Goal: Task Accomplishment & Management: Manage account settings

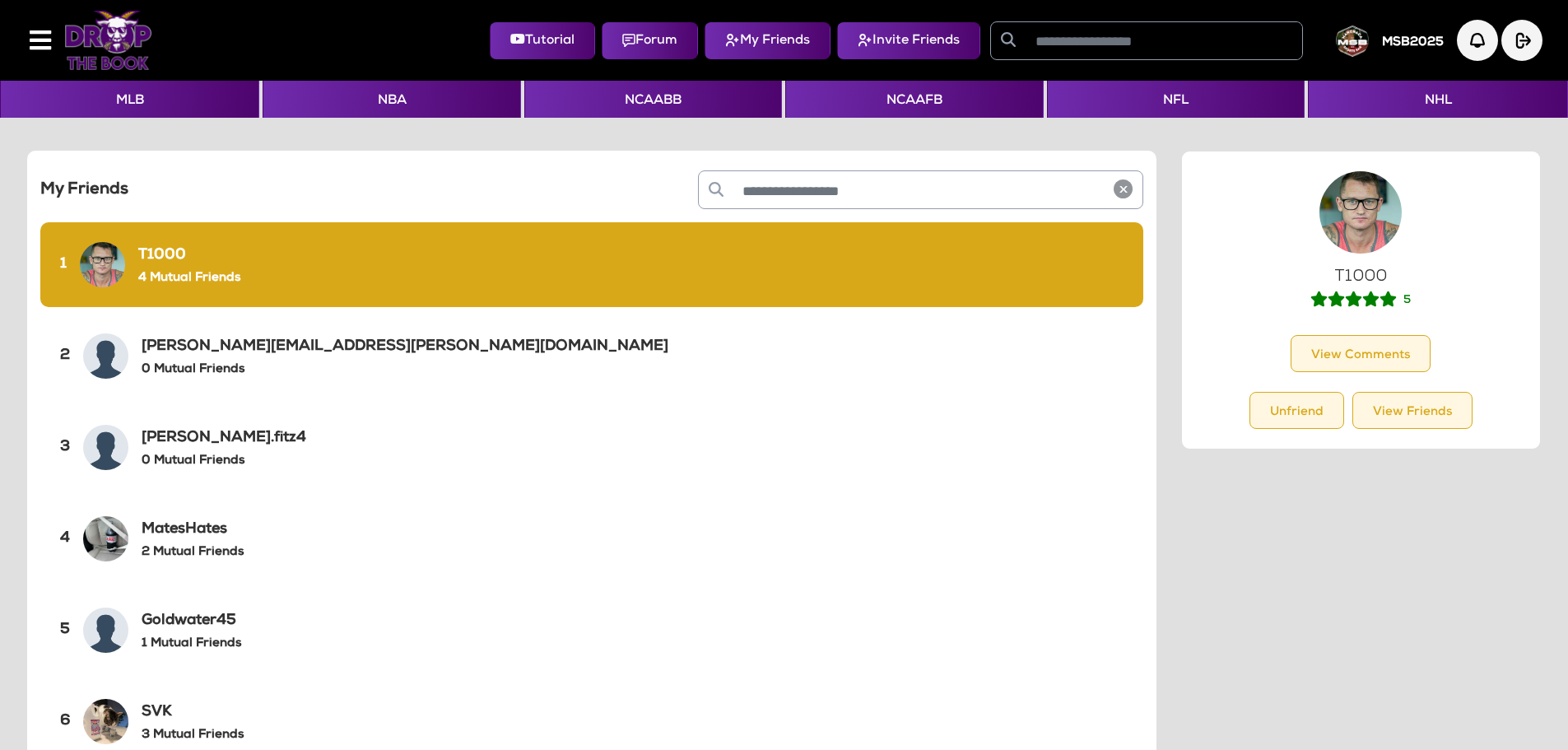
click at [102, 46] on img at bounding box center [108, 40] width 88 height 59
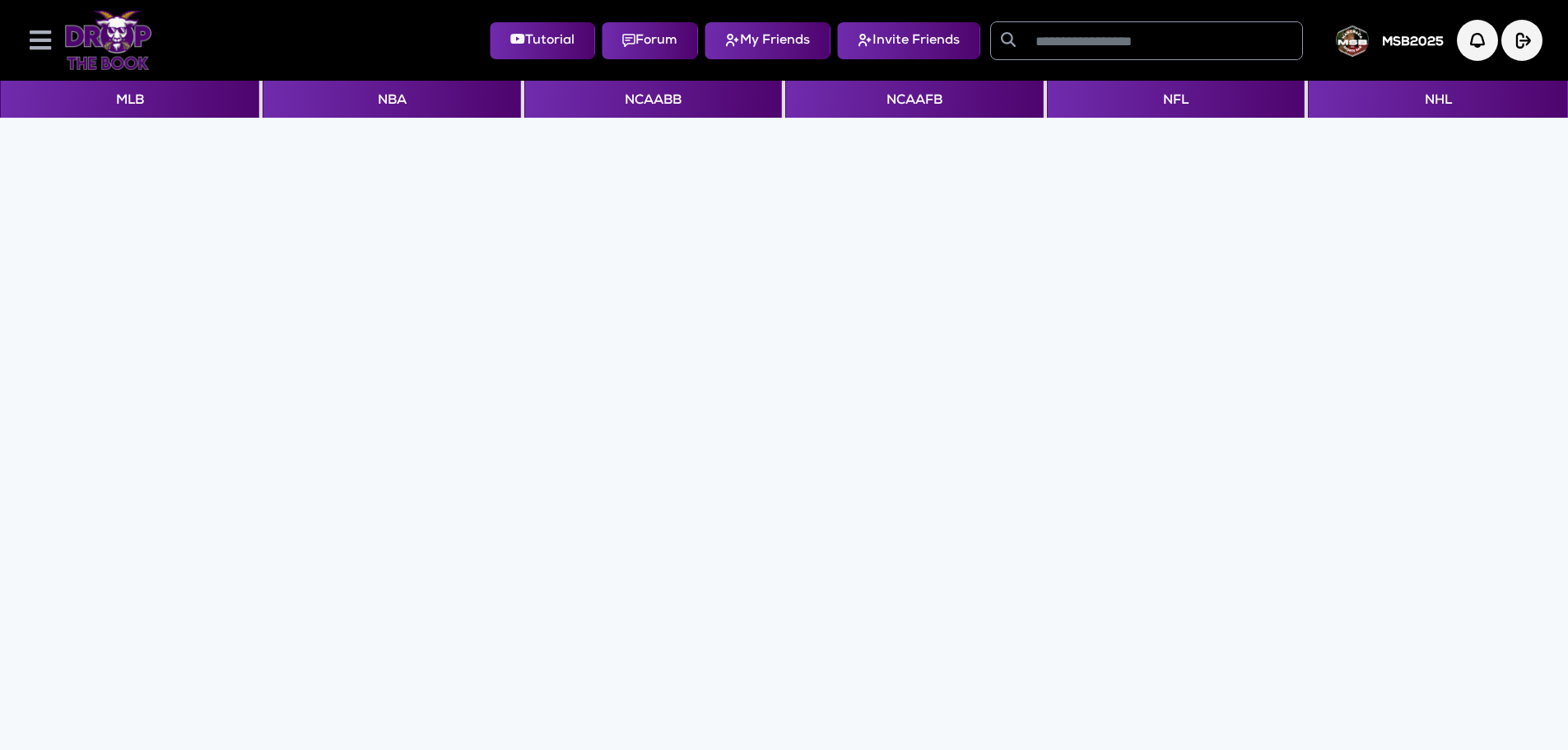
click at [30, 42] on icon at bounding box center [40, 40] width 22 height 24
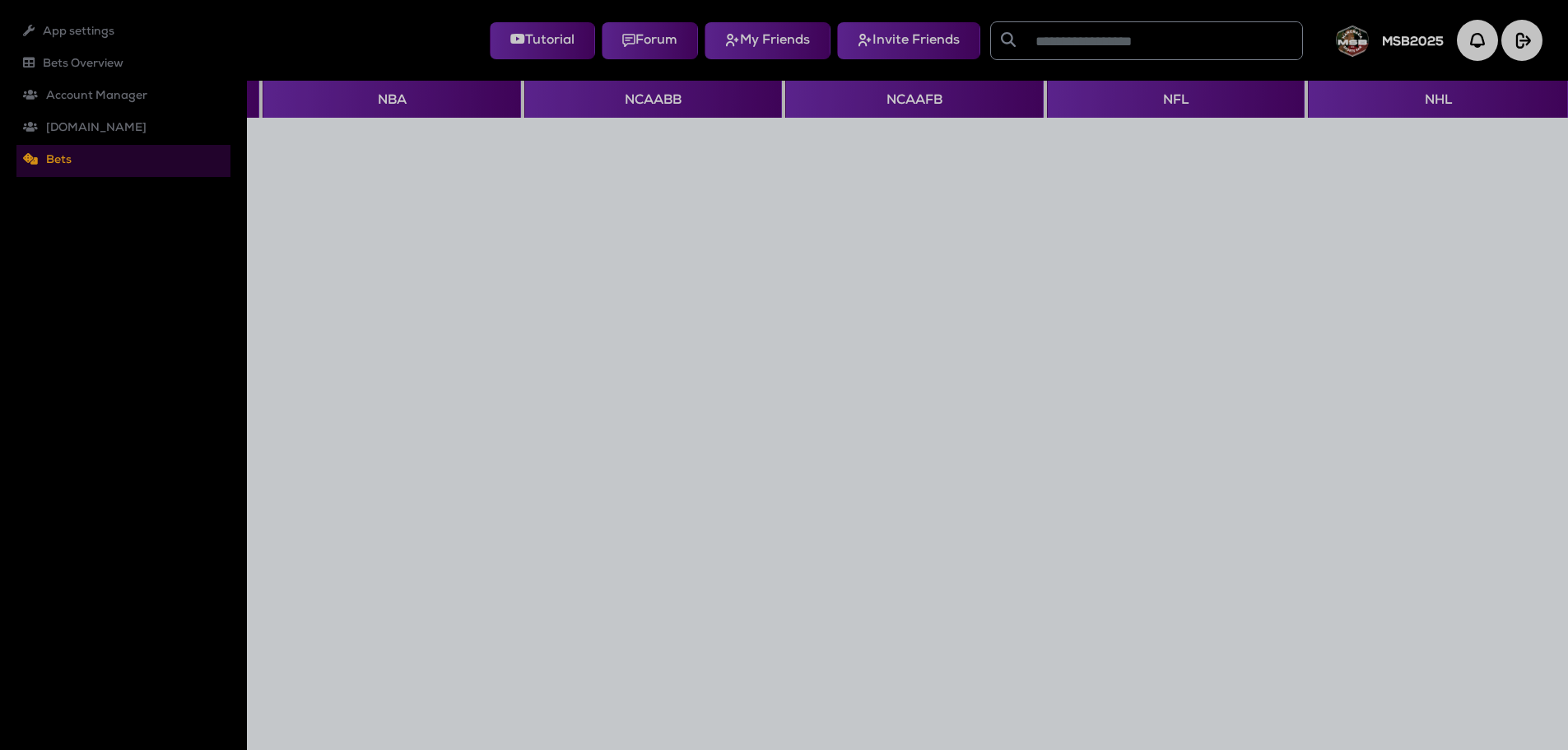
click at [46, 173] on li "Bets" at bounding box center [124, 160] width 214 height 32
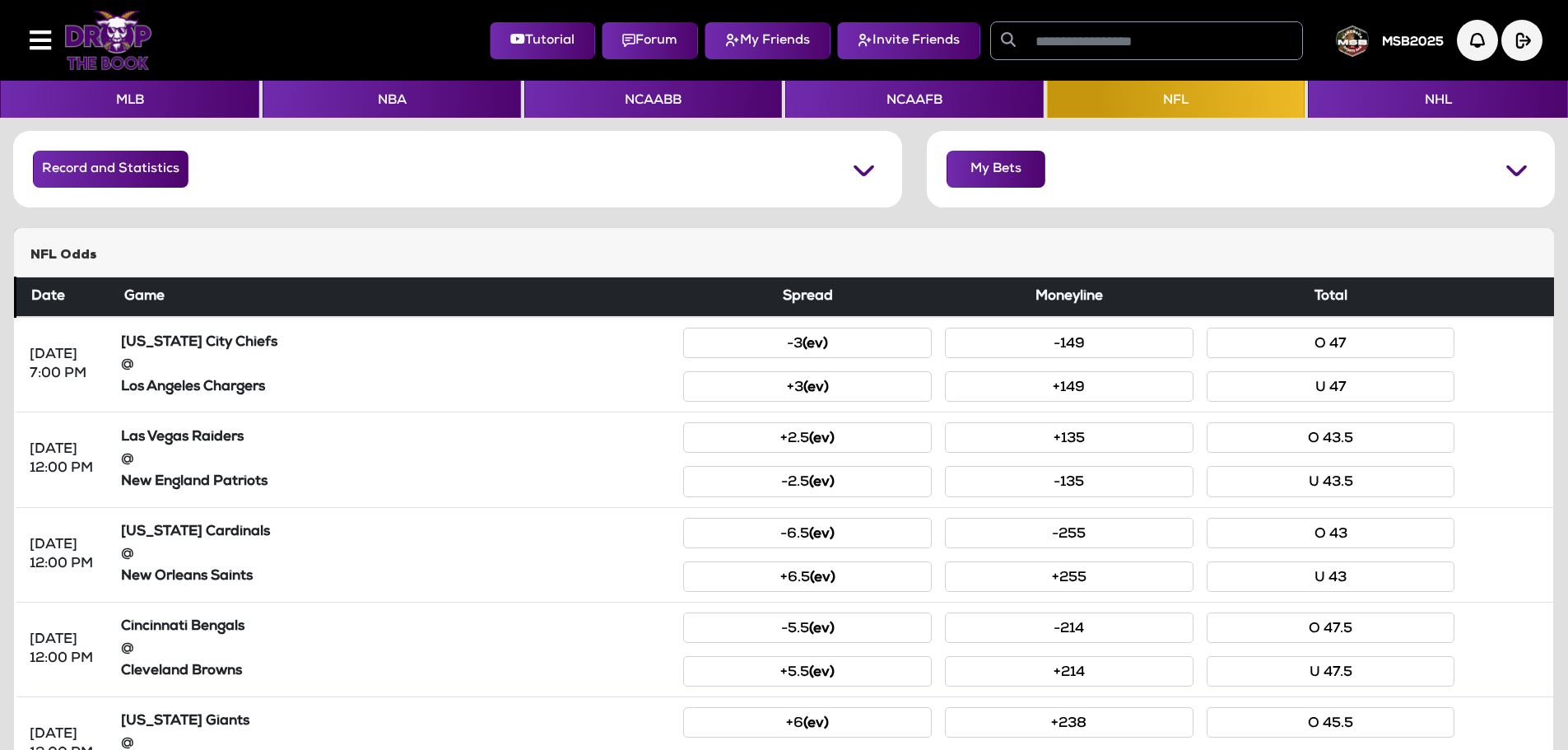
click at [37, 53] on link at bounding box center [40, 41] width 22 height 68
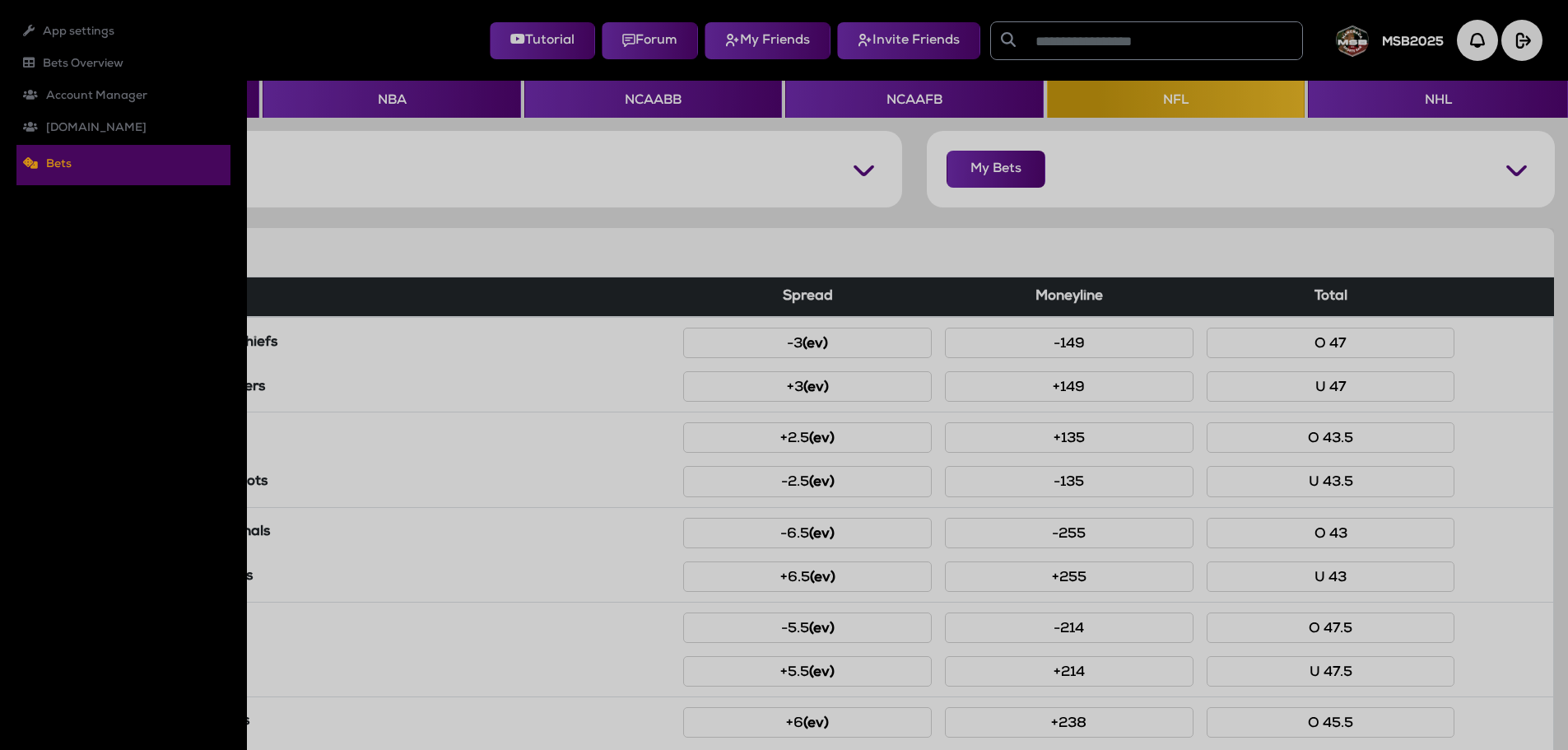
click at [40, 173] on li "Bets" at bounding box center [124, 165] width 214 height 40
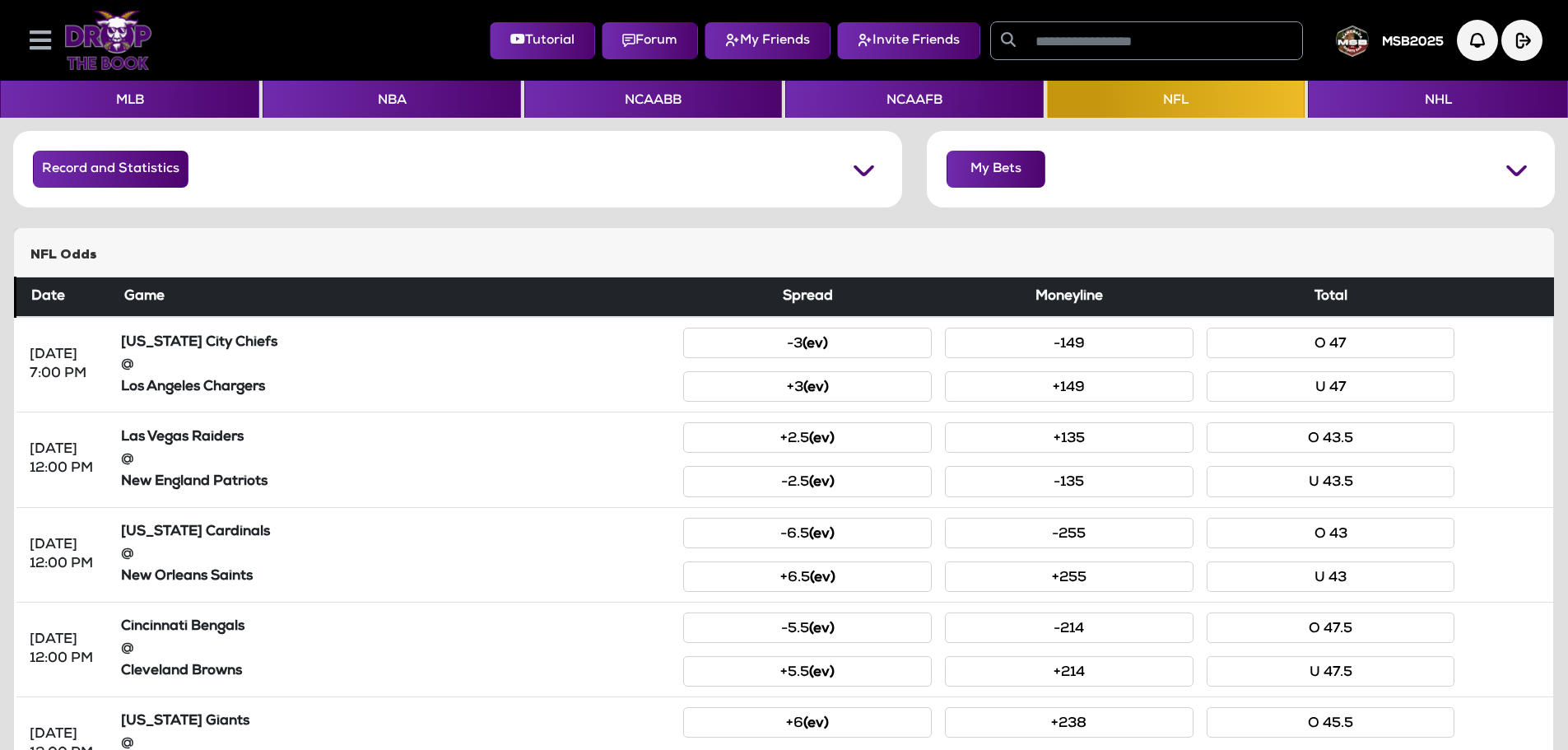
click at [35, 52] on icon at bounding box center [40, 40] width 22 height 24
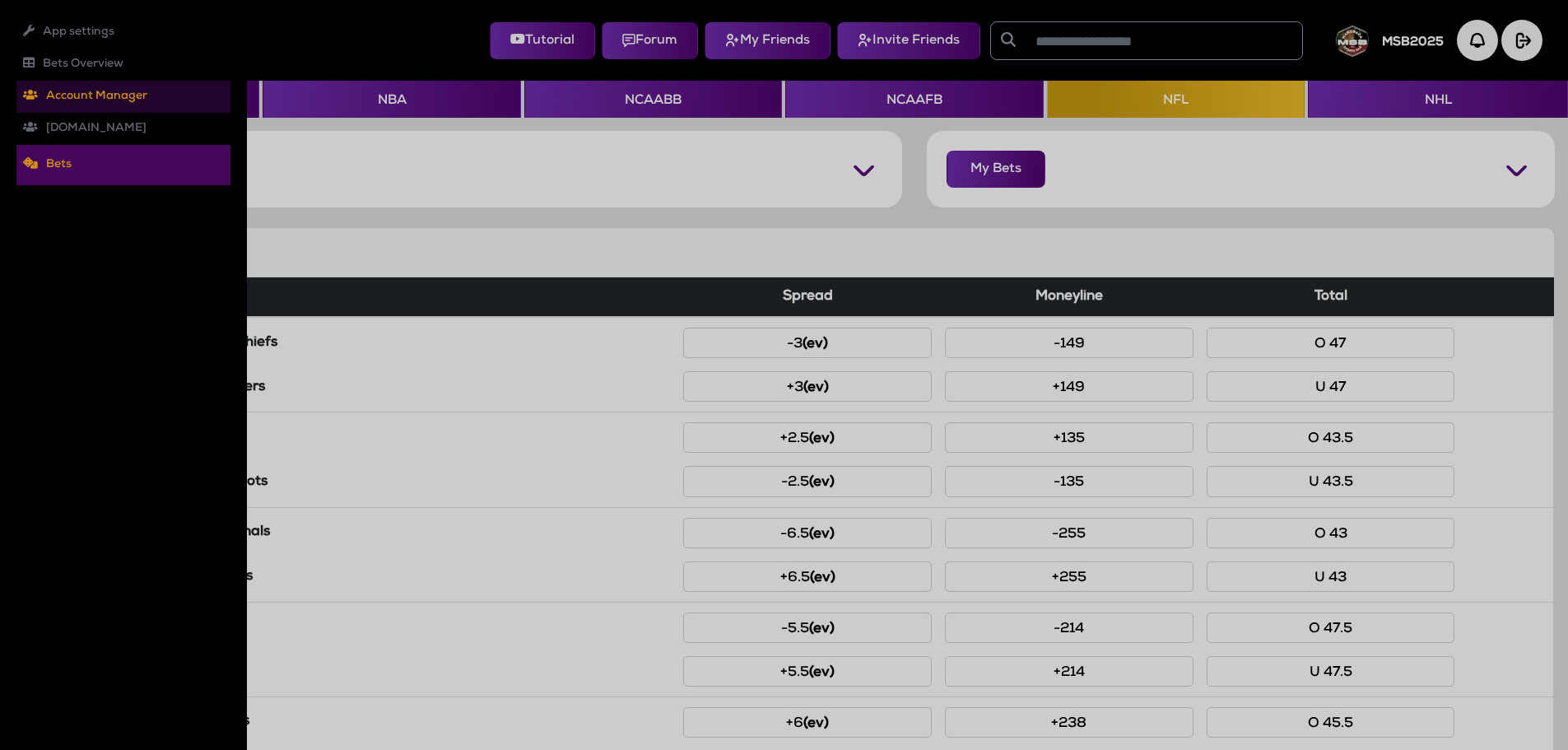
click at [50, 95] on li "Account Manager Roles Users" at bounding box center [124, 97] width 214 height 32
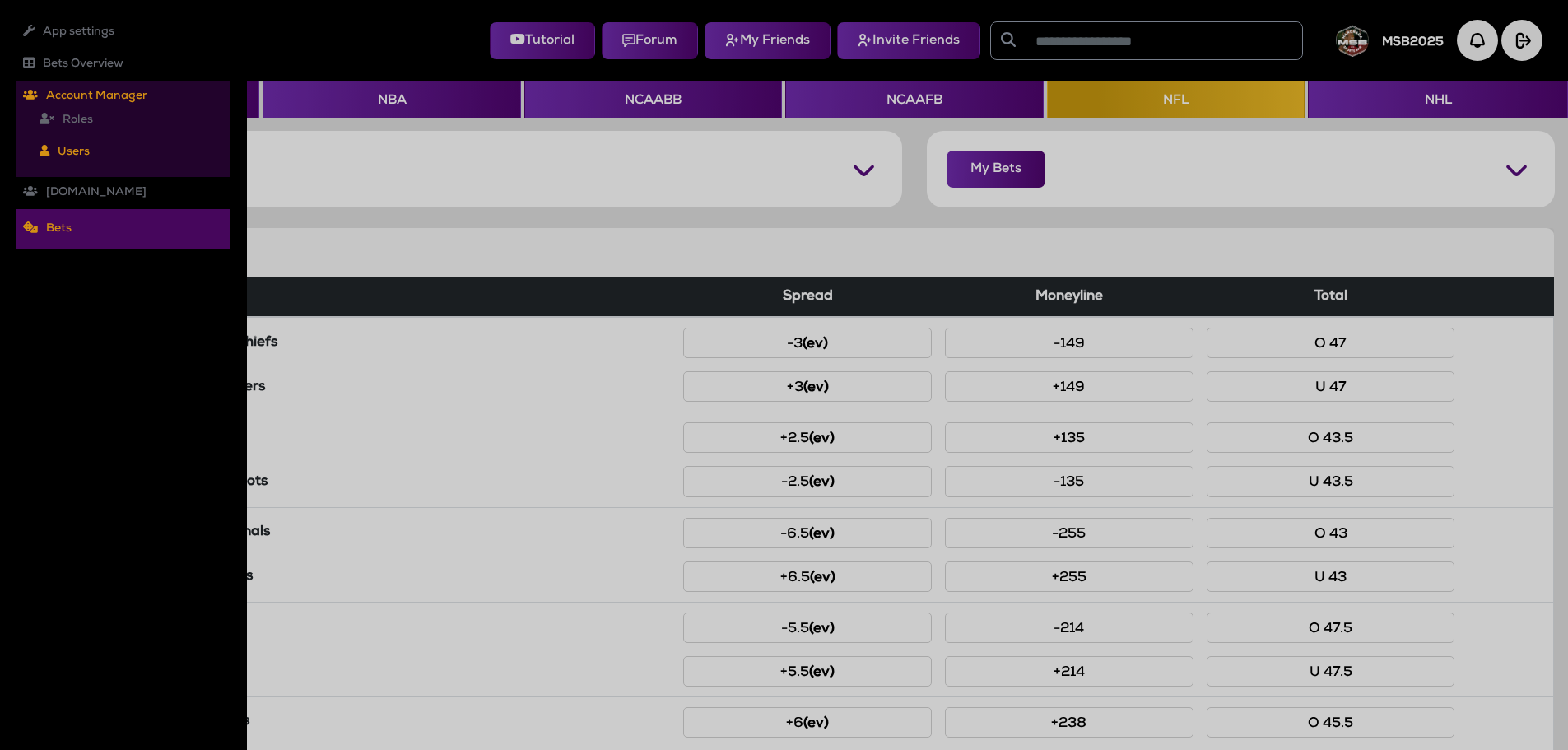
click at [57, 144] on li "Users" at bounding box center [131, 152] width 198 height 32
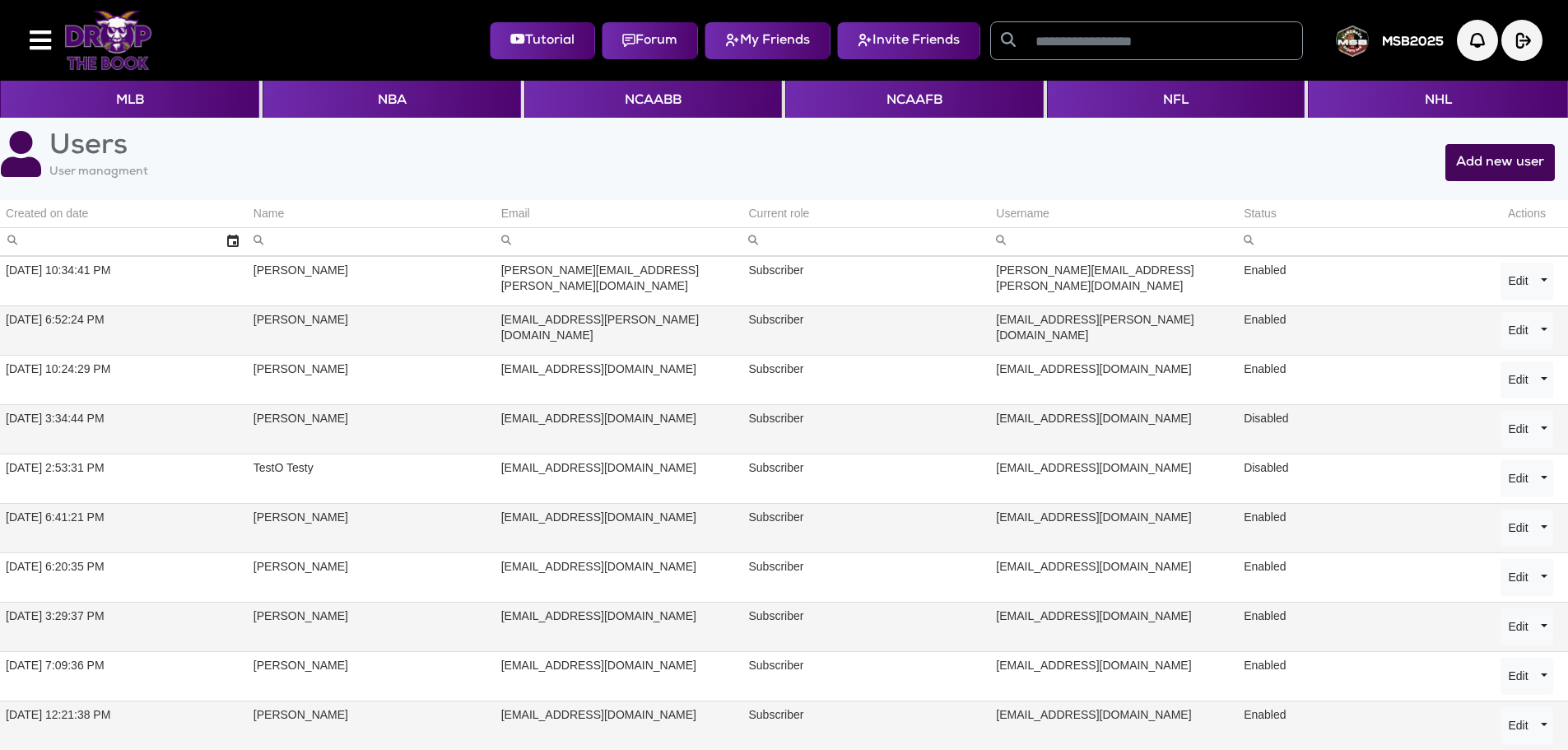
click at [27, 49] on div "Tutorial Forum My Friends Invite Friends MSB2025 No Notifications No Notificati…" at bounding box center [784, 41] width 1542 height 68
click at [42, 39] on icon at bounding box center [40, 40] width 22 height 24
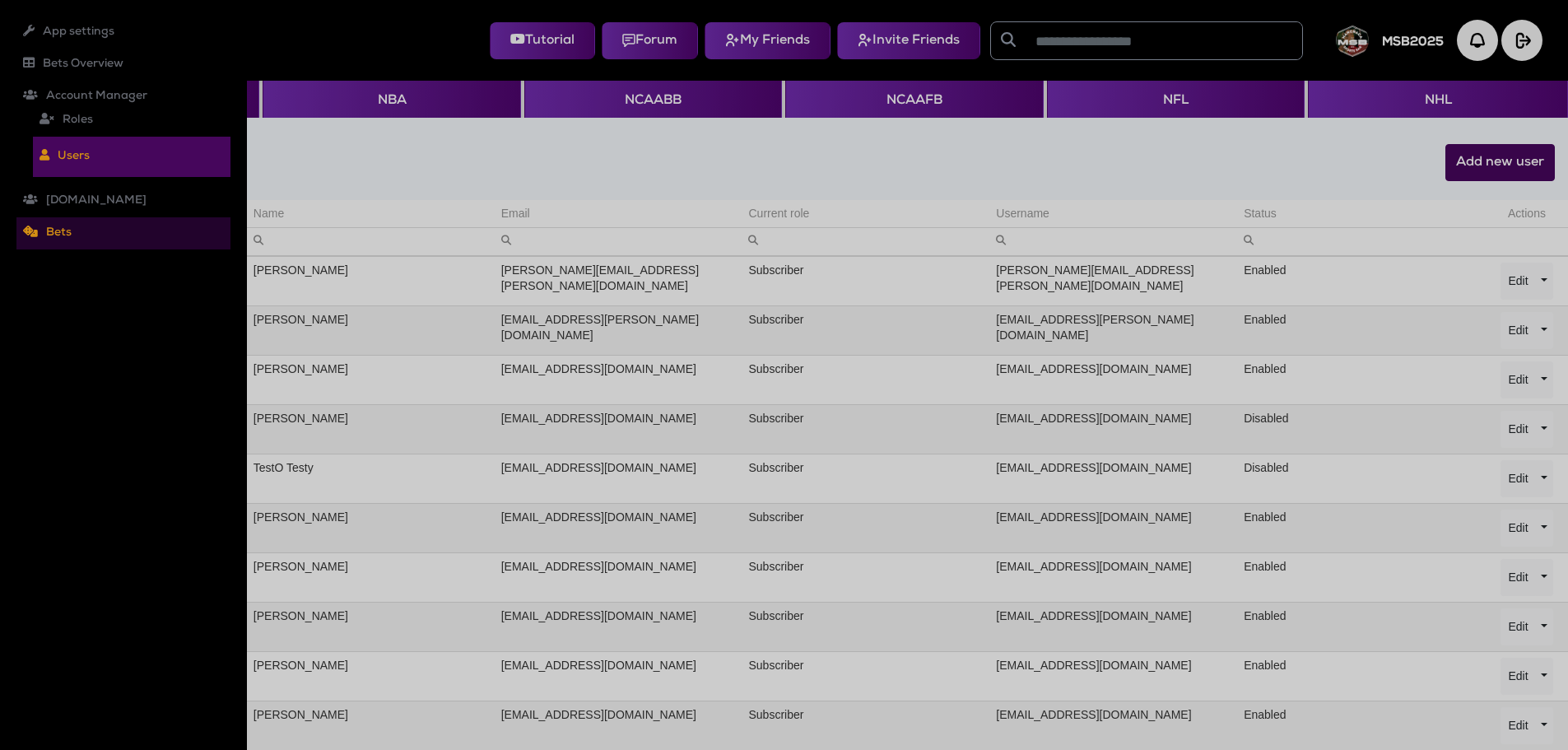
click at [63, 238] on li "Bets" at bounding box center [124, 233] width 214 height 32
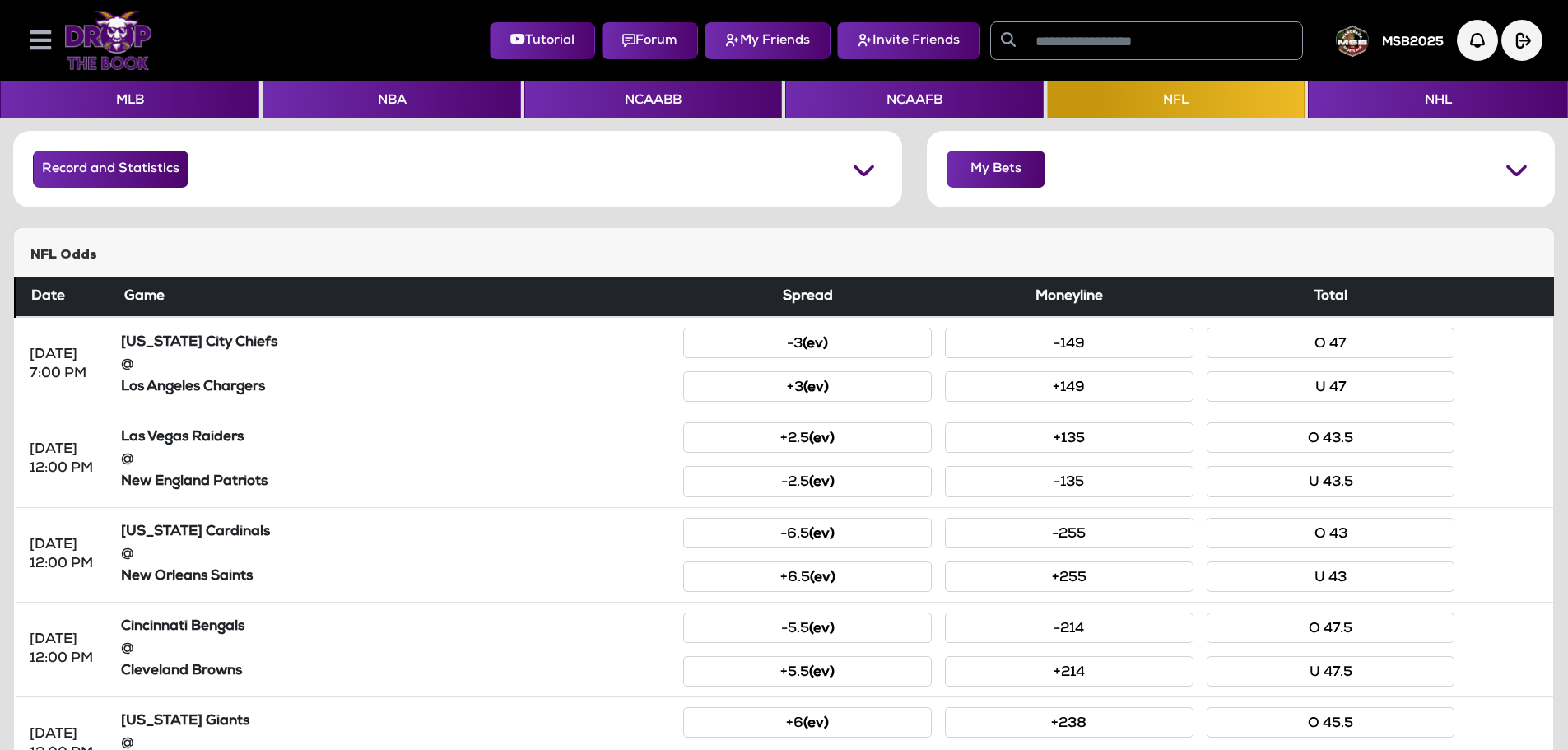
click at [35, 47] on icon at bounding box center [40, 40] width 22 height 24
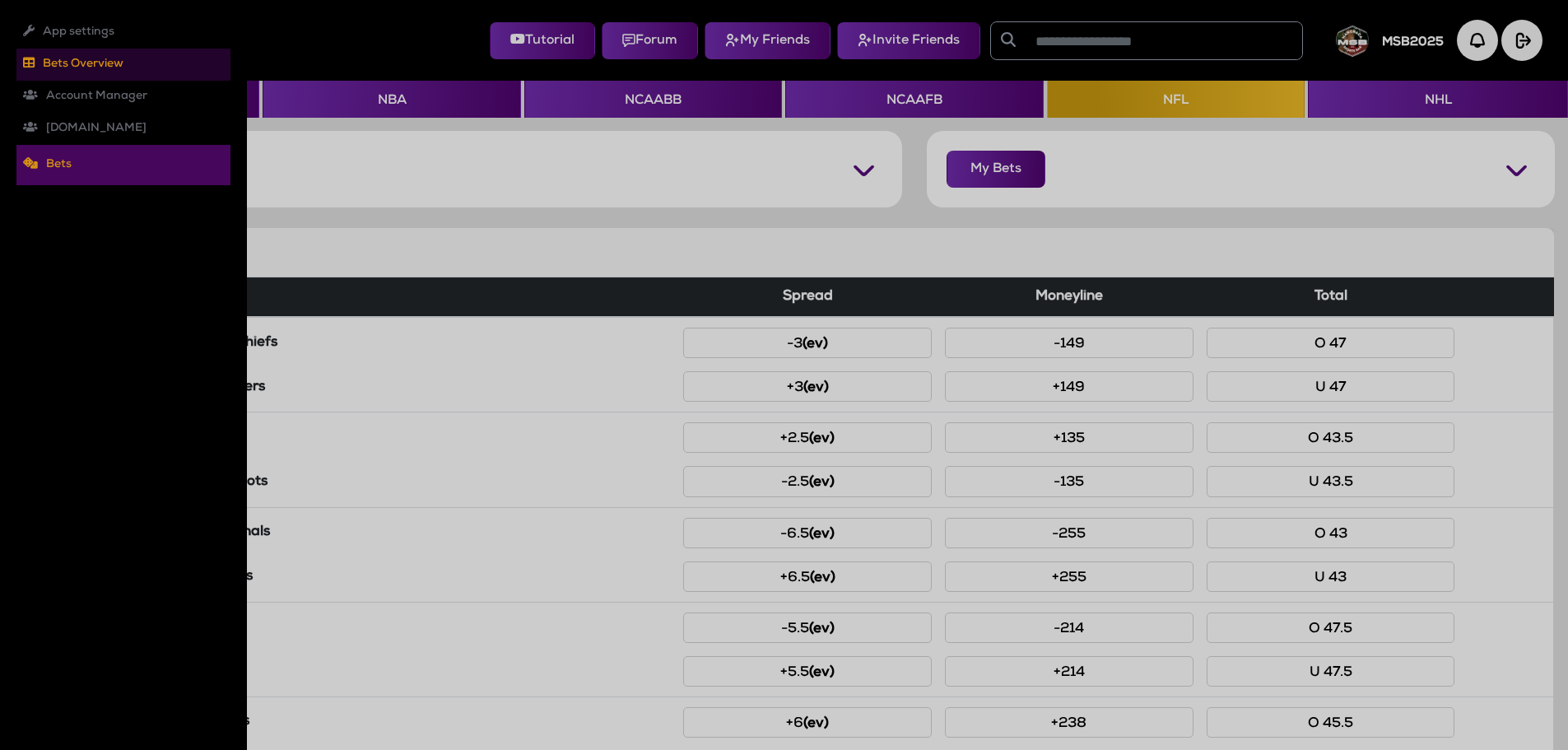
click at [68, 68] on li "Bets Overview" at bounding box center [124, 64] width 214 height 32
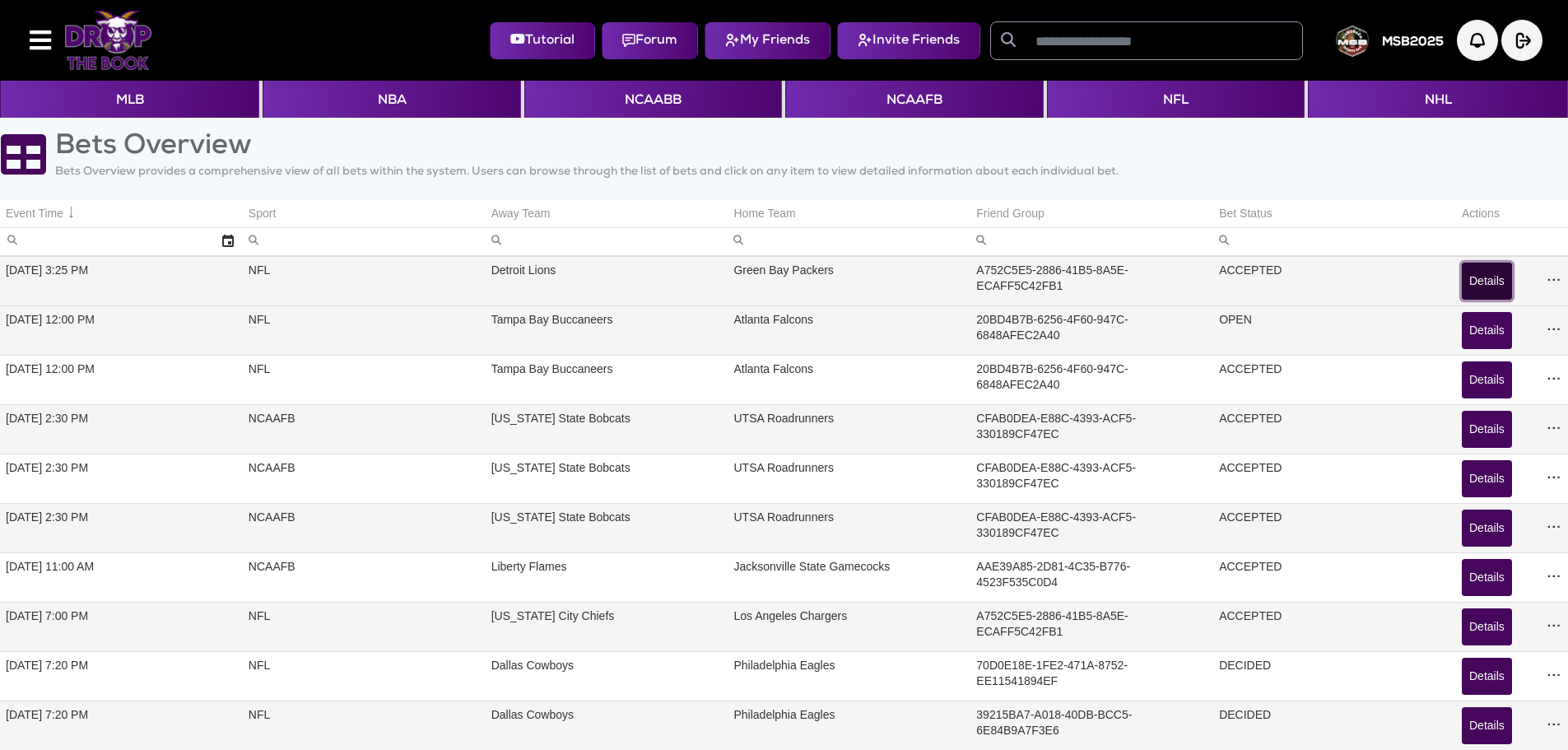
click at [1474, 286] on button "Details" at bounding box center [1487, 281] width 50 height 37
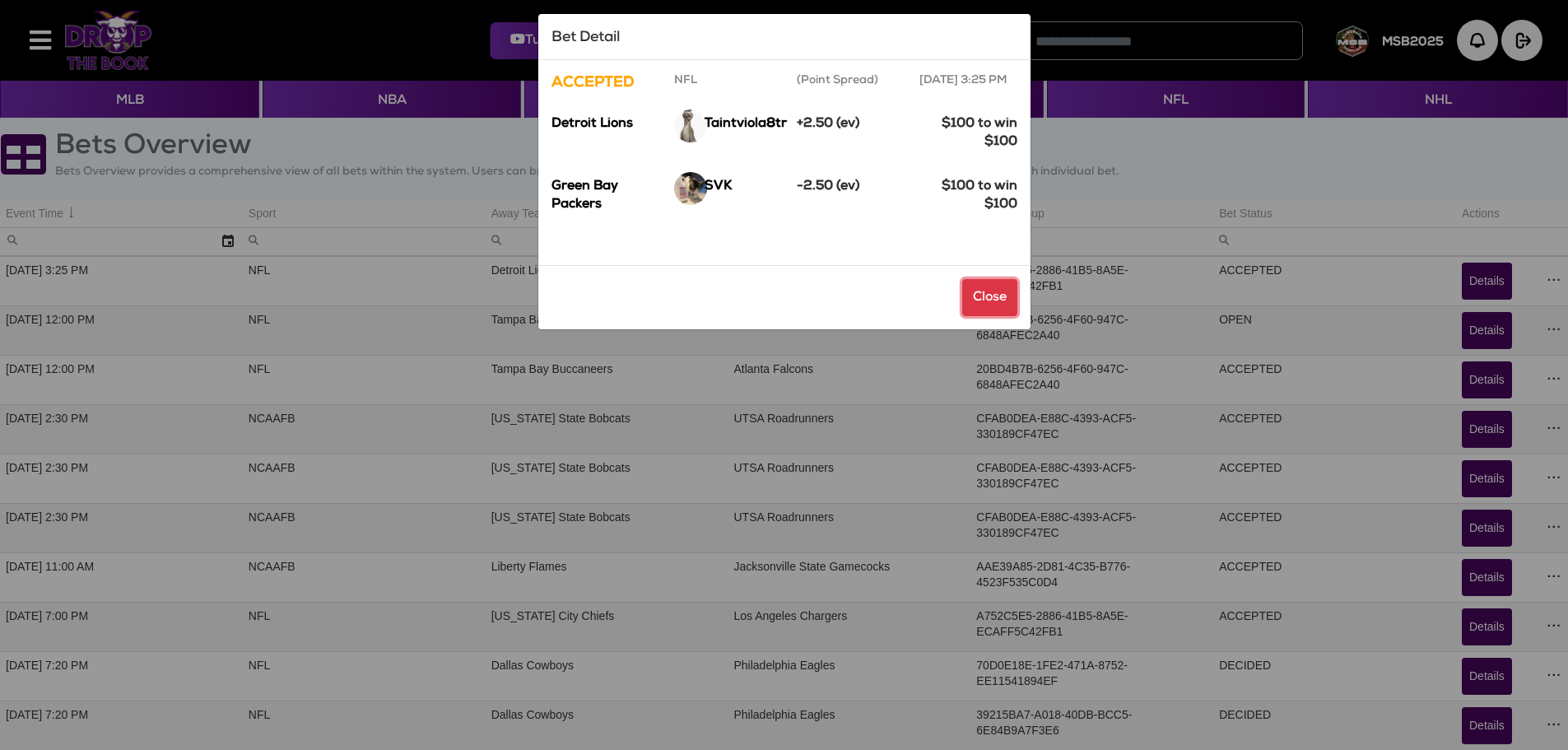
click at [999, 306] on button "Close" at bounding box center [989, 297] width 55 height 37
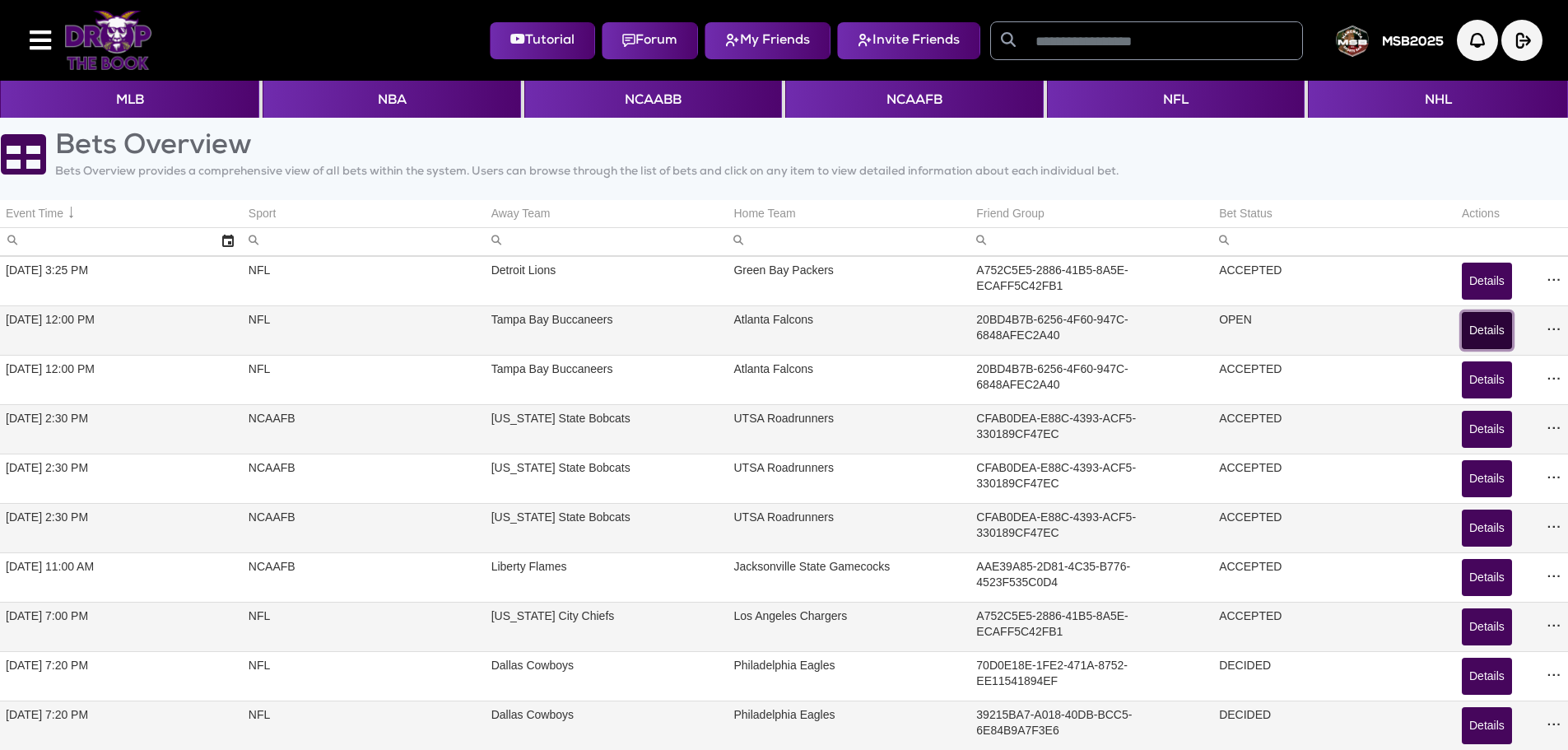
click at [1477, 338] on button "Details" at bounding box center [1487, 330] width 50 height 37
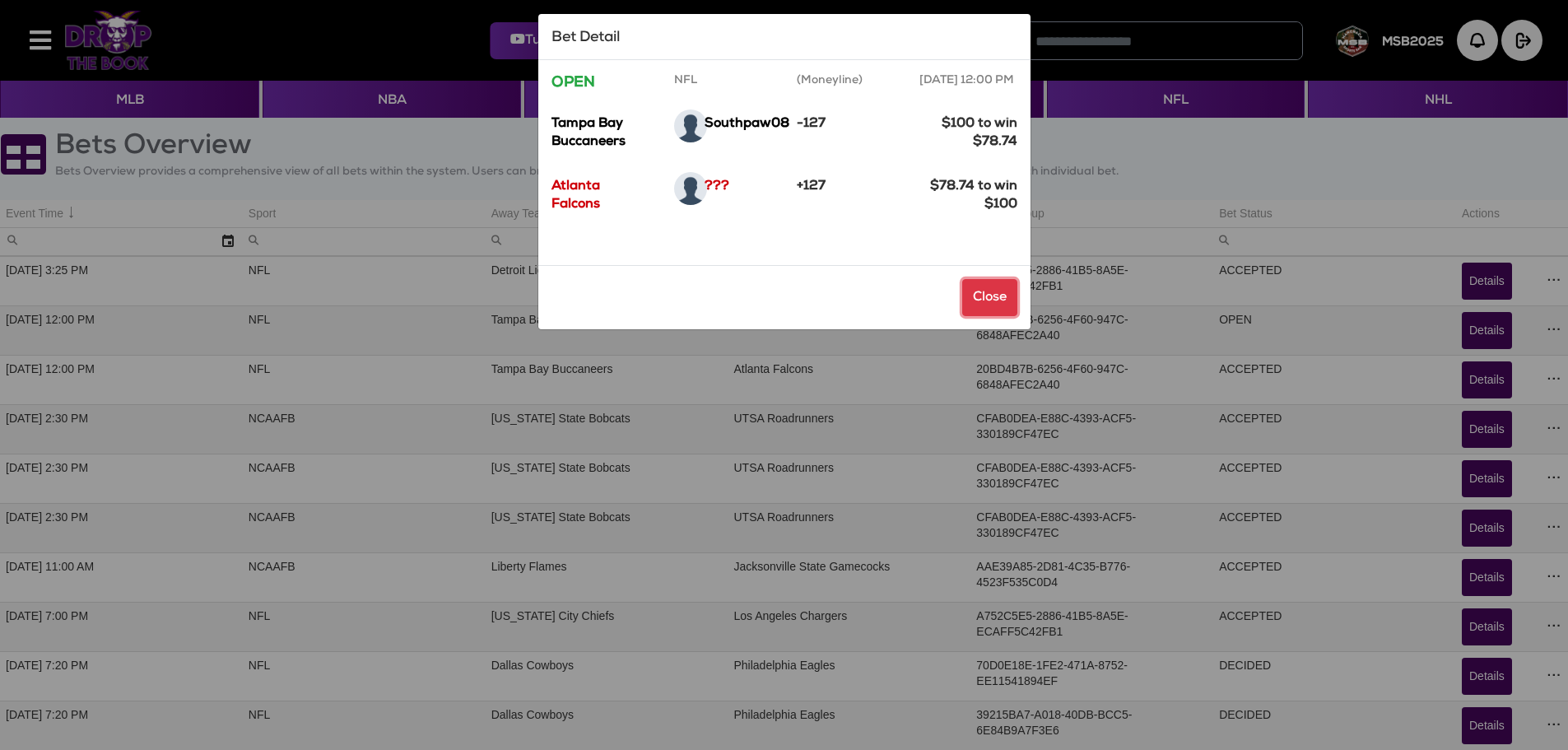
click at [996, 307] on button "Close" at bounding box center [989, 297] width 55 height 37
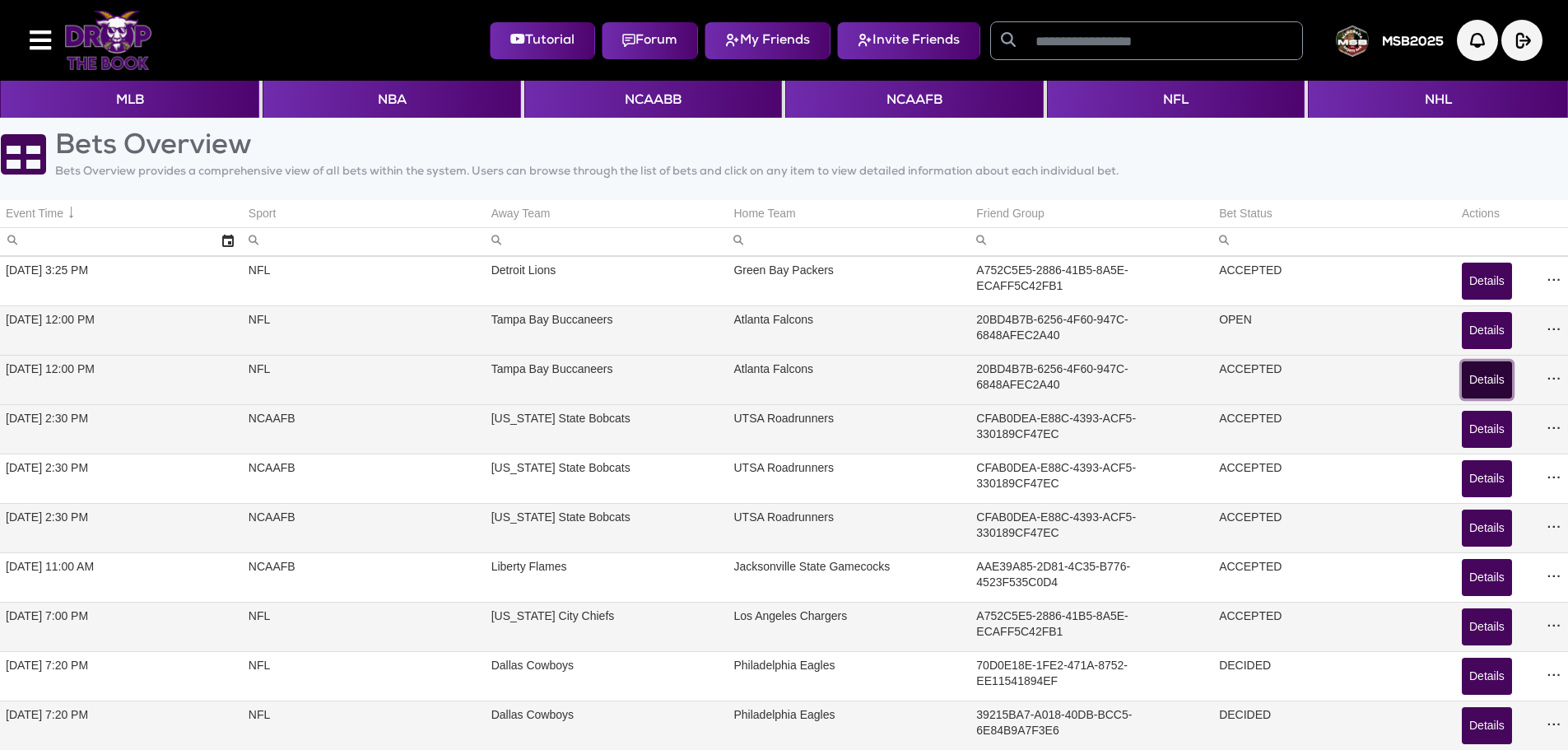
click at [1484, 379] on button "Details" at bounding box center [1487, 380] width 50 height 37
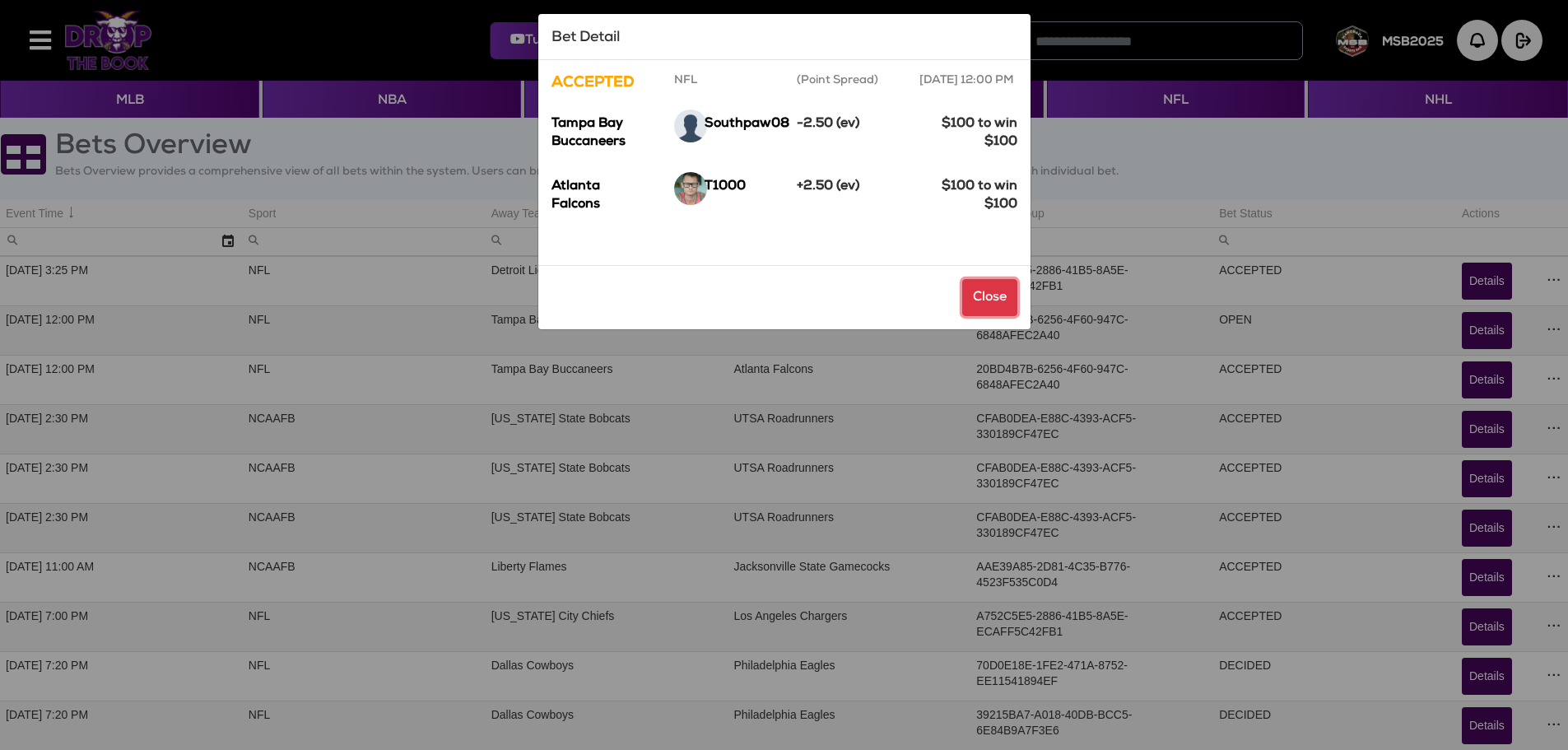
click at [982, 313] on button "Close" at bounding box center [989, 297] width 55 height 37
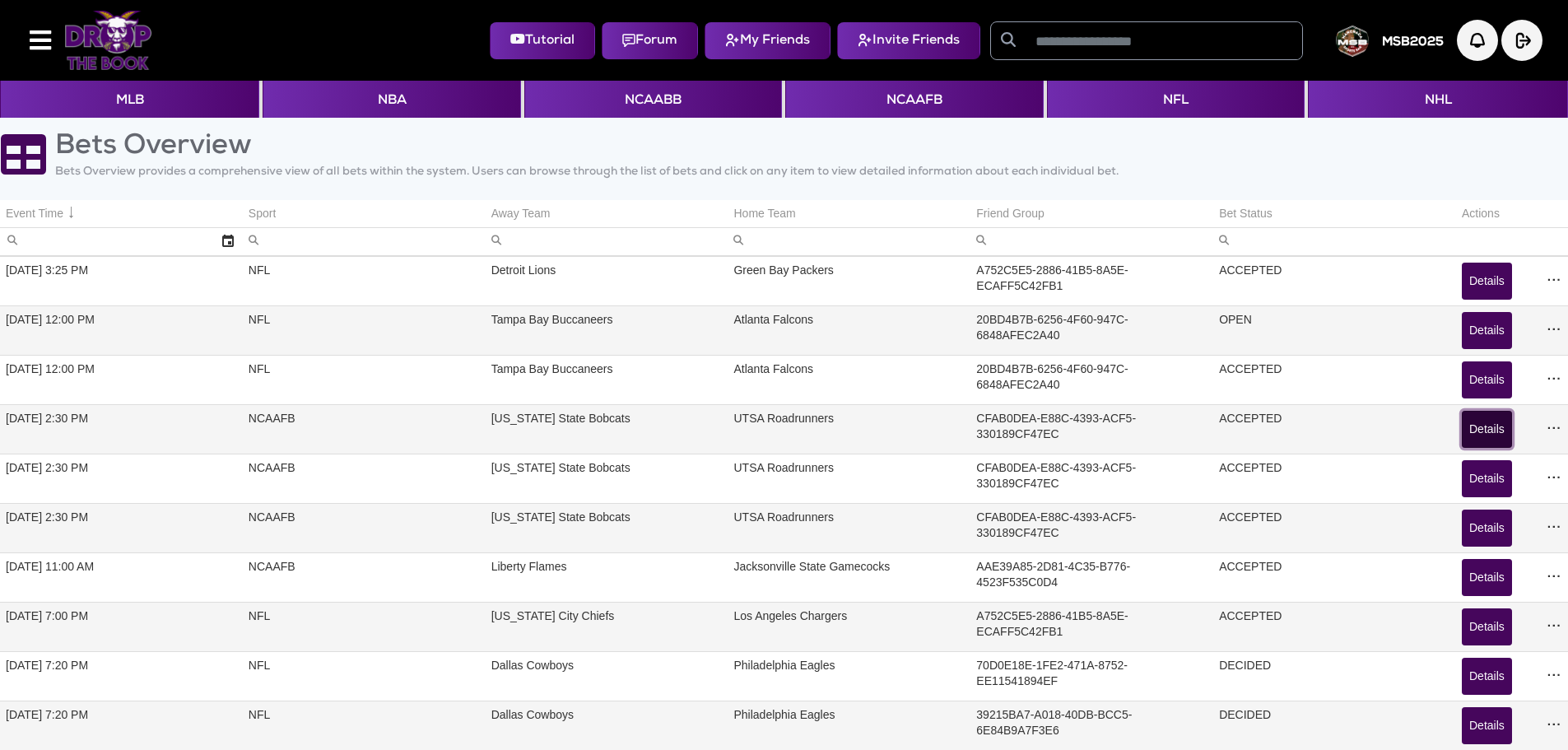
click at [1475, 434] on button "Details" at bounding box center [1487, 429] width 50 height 37
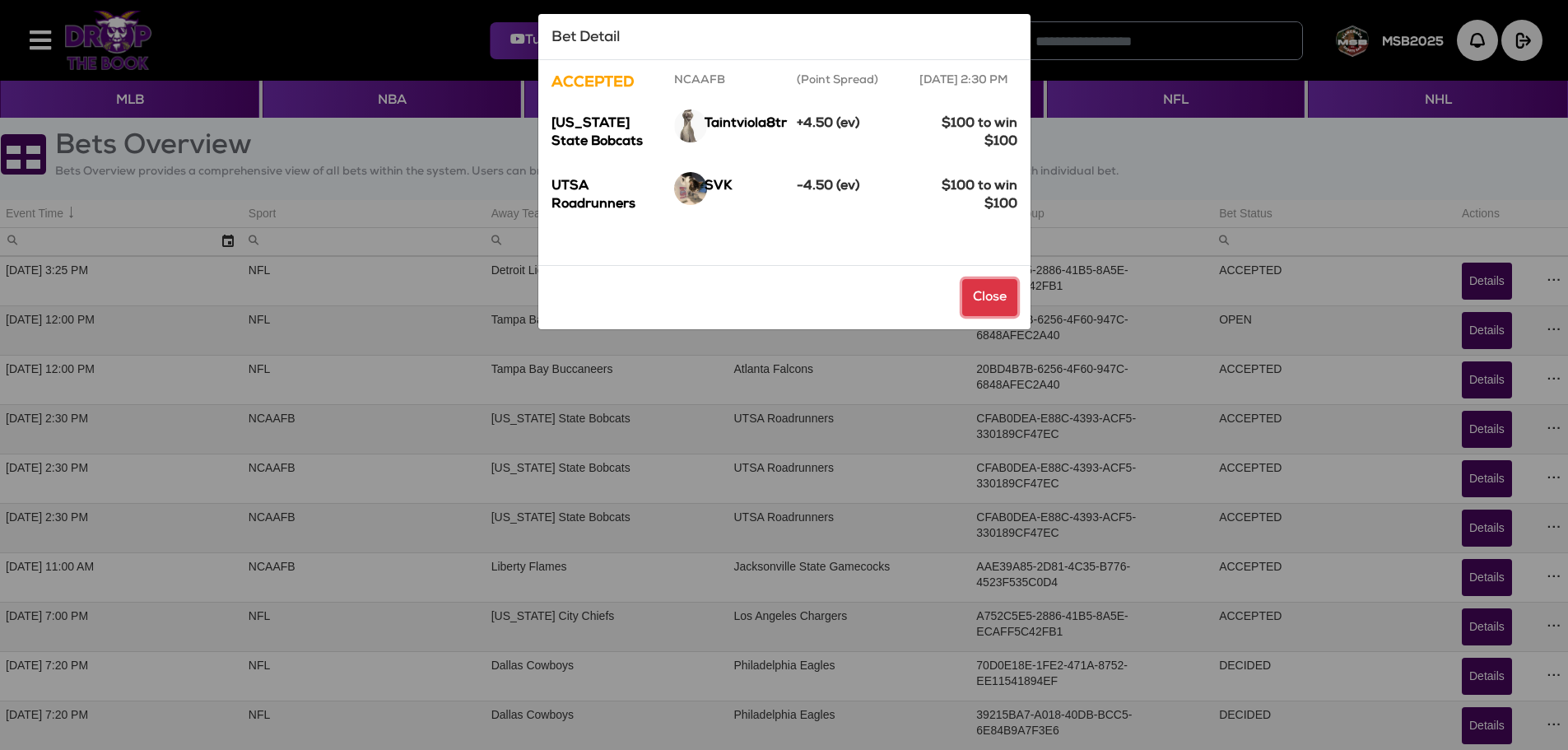
click at [979, 316] on button "Close" at bounding box center [989, 297] width 55 height 37
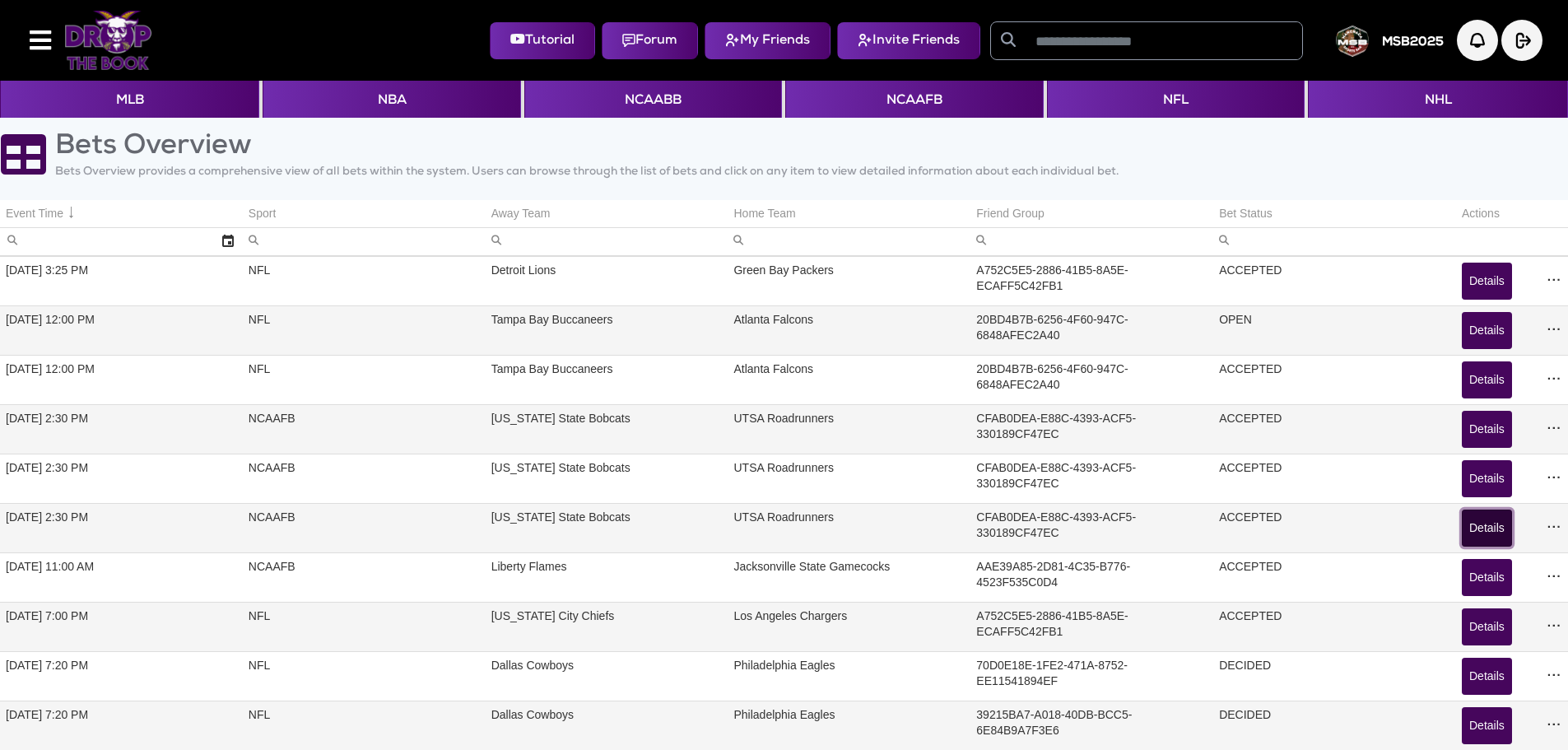
click at [1482, 537] on button "Details" at bounding box center [1487, 528] width 50 height 37
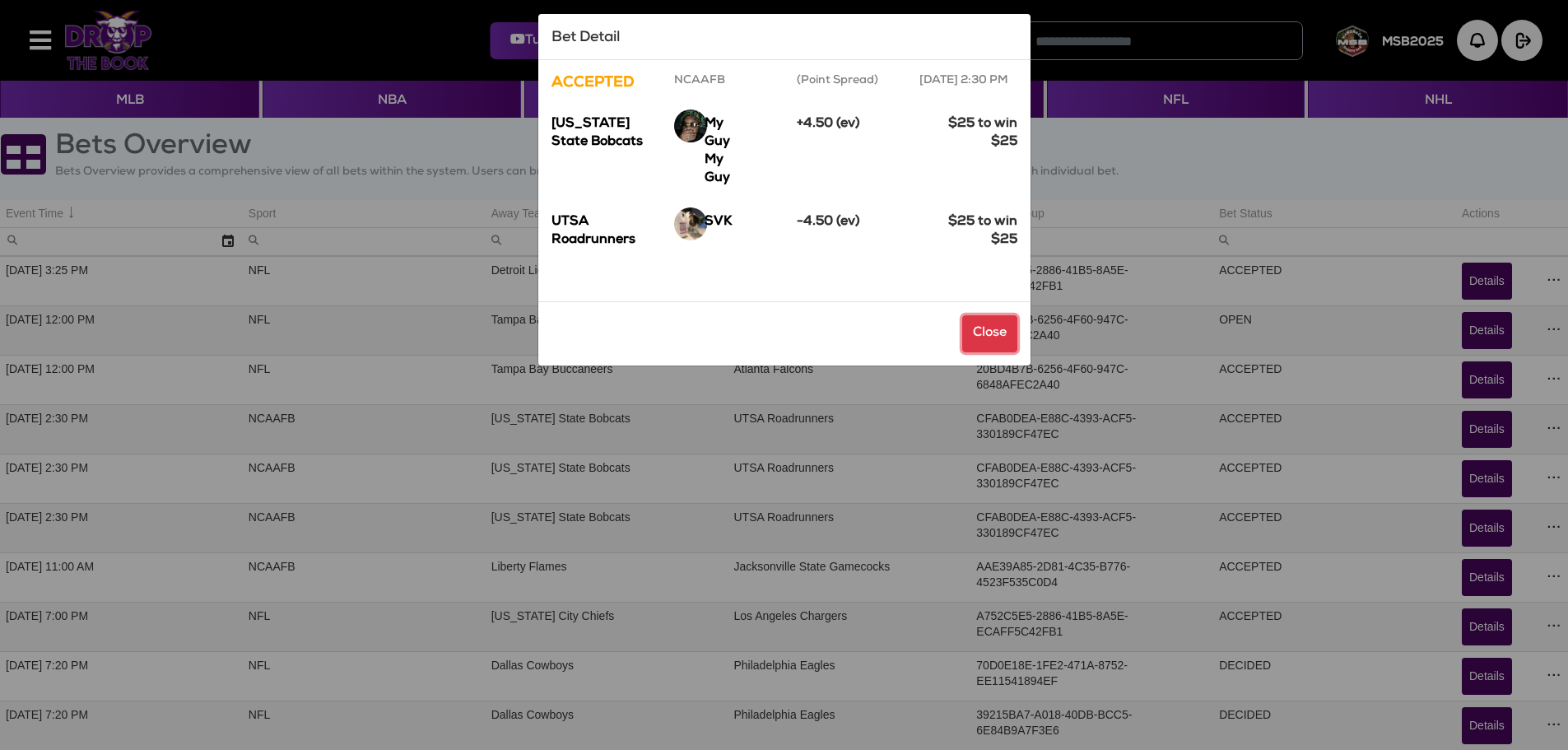
click at [999, 353] on button "Close" at bounding box center [989, 334] width 55 height 37
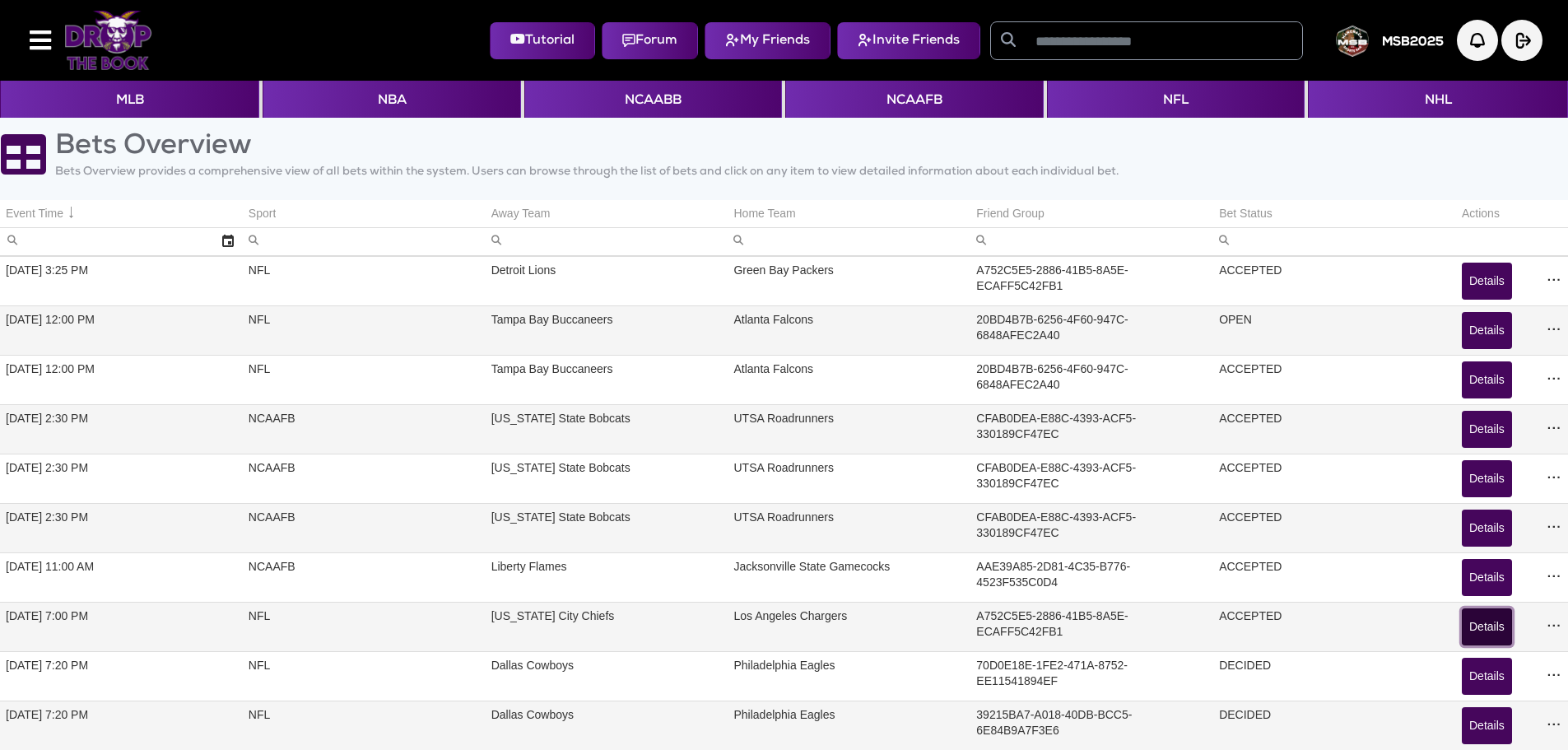
click at [1471, 636] on button "Details" at bounding box center [1487, 627] width 50 height 37
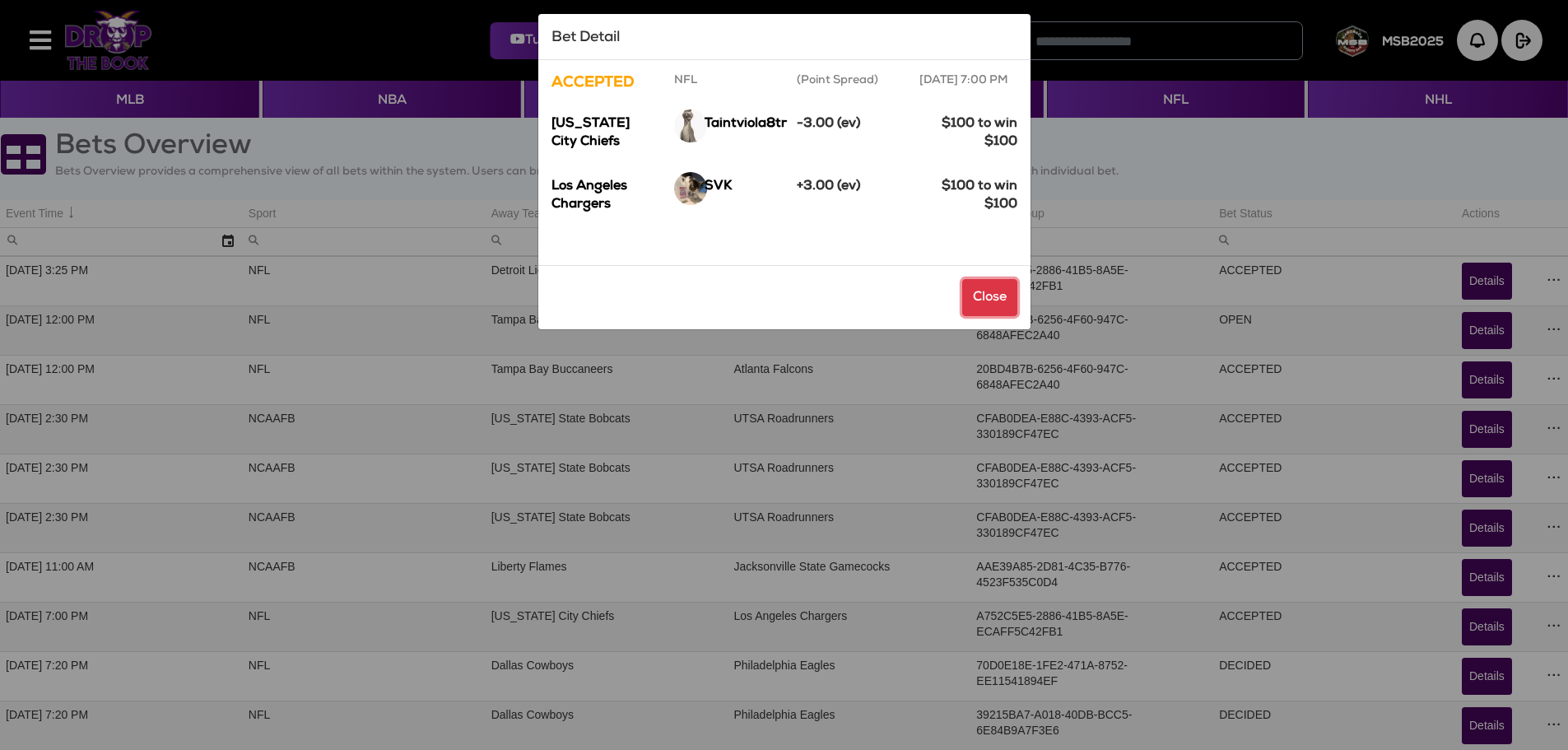
click at [976, 314] on button "Close" at bounding box center [989, 297] width 55 height 37
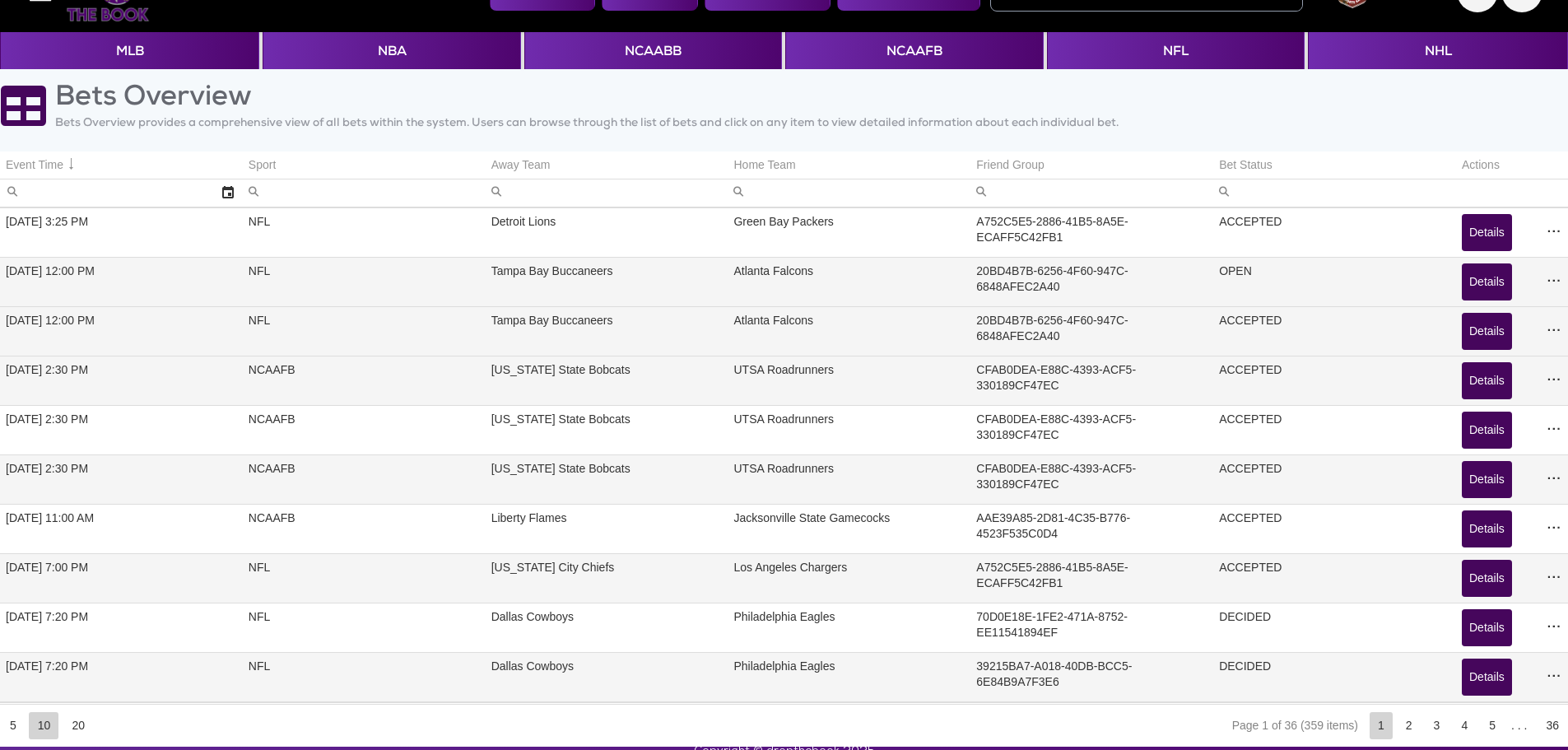
scroll to position [73, 0]
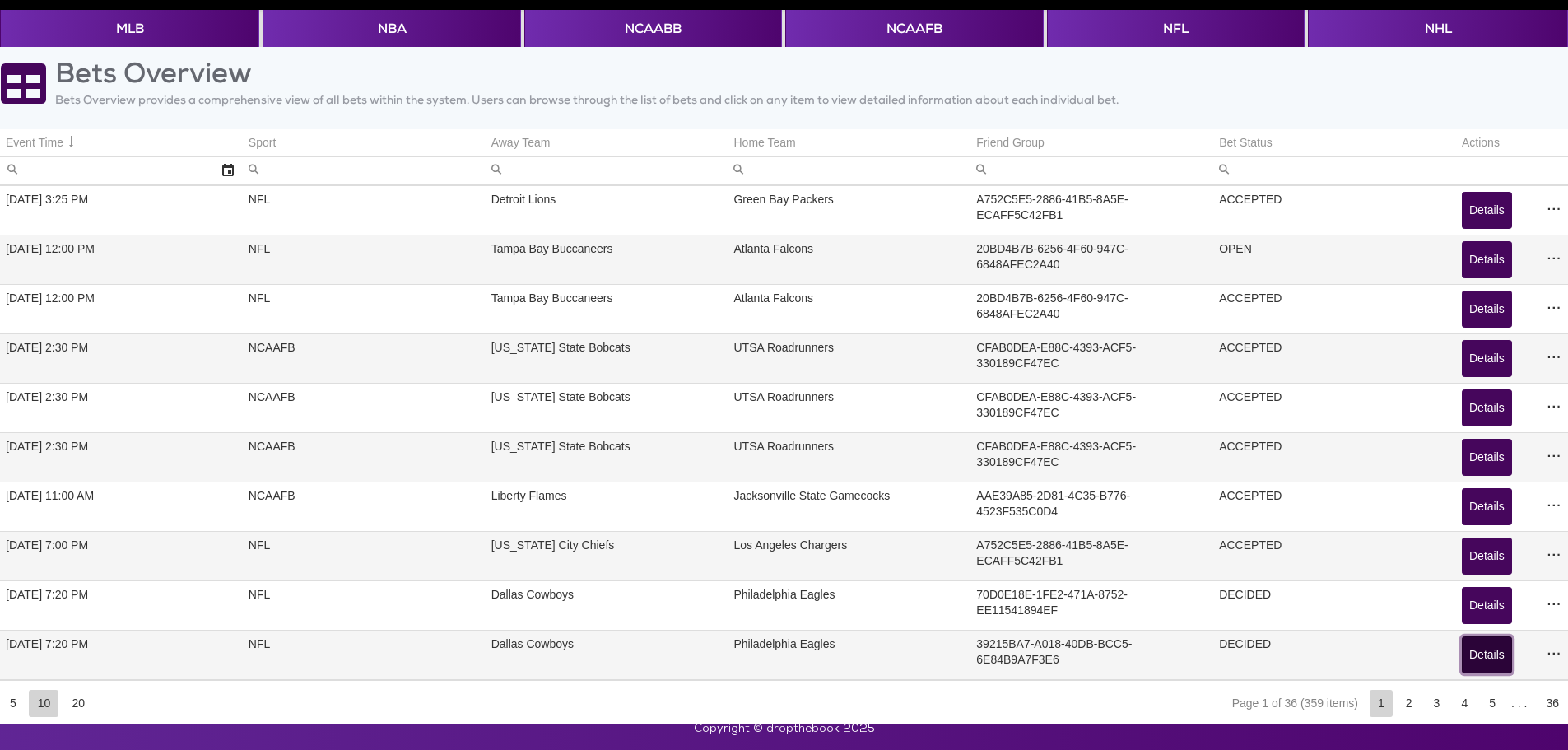
click at [1476, 649] on button "Details" at bounding box center [1487, 655] width 50 height 37
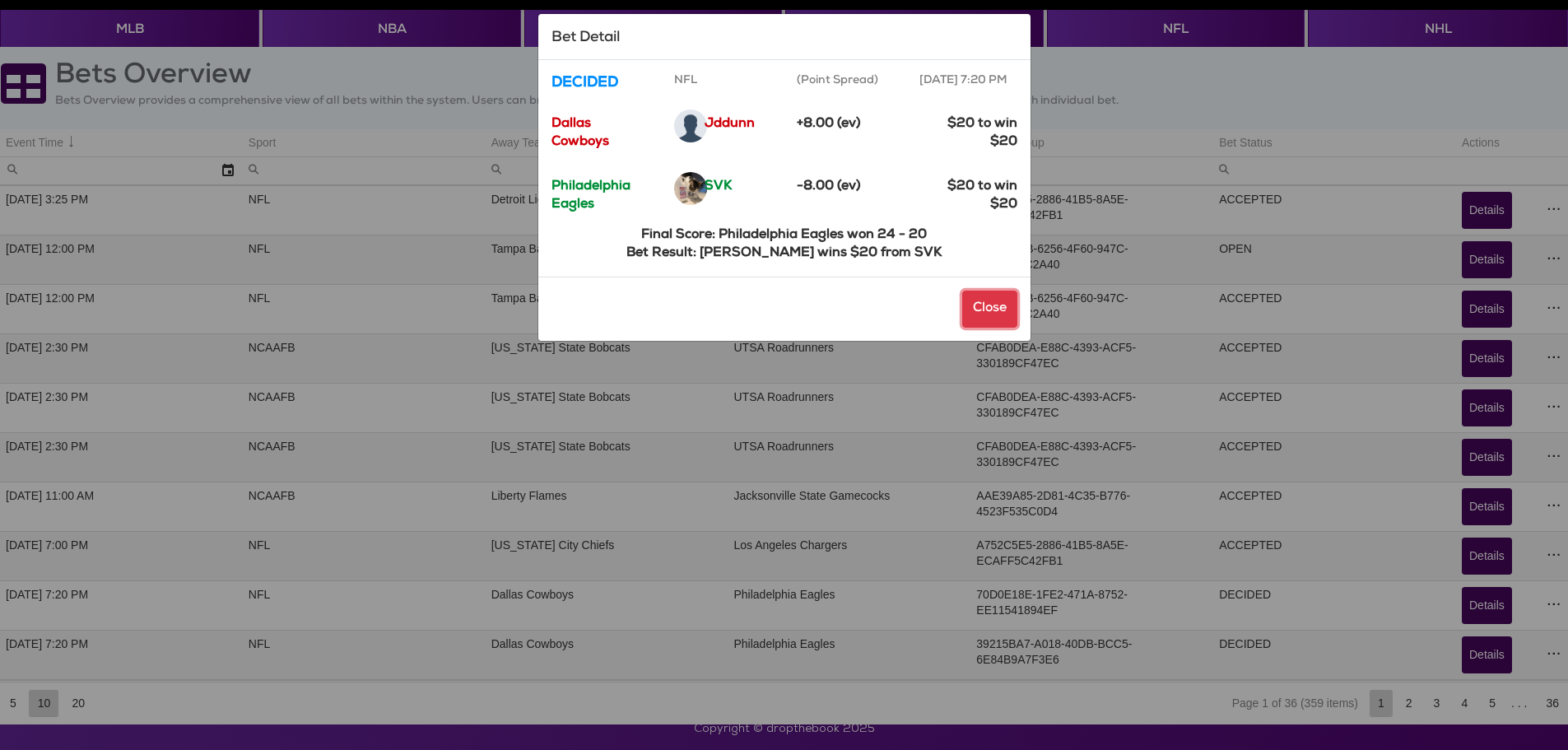
click at [978, 326] on button "Close" at bounding box center [989, 309] width 55 height 37
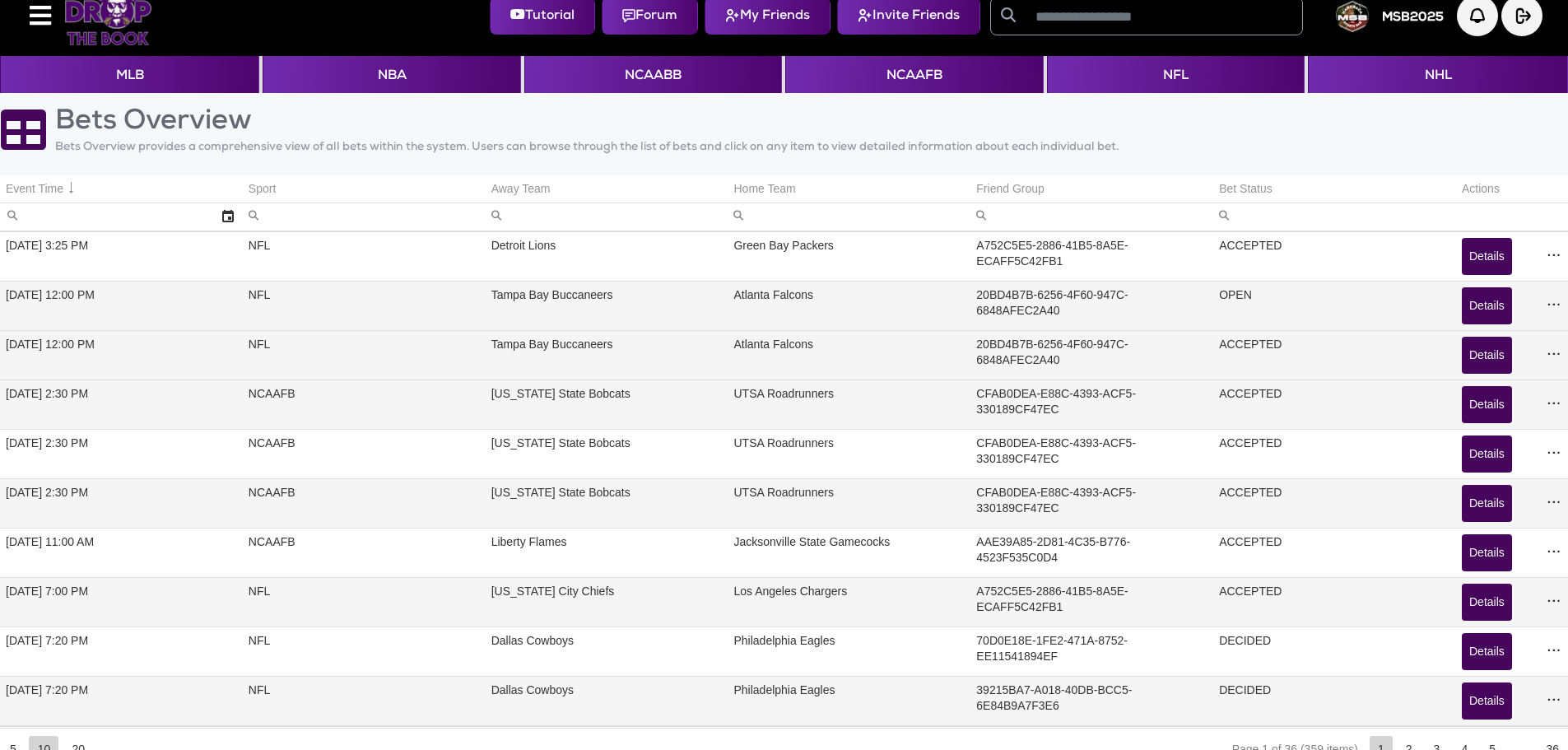
scroll to position [0, 0]
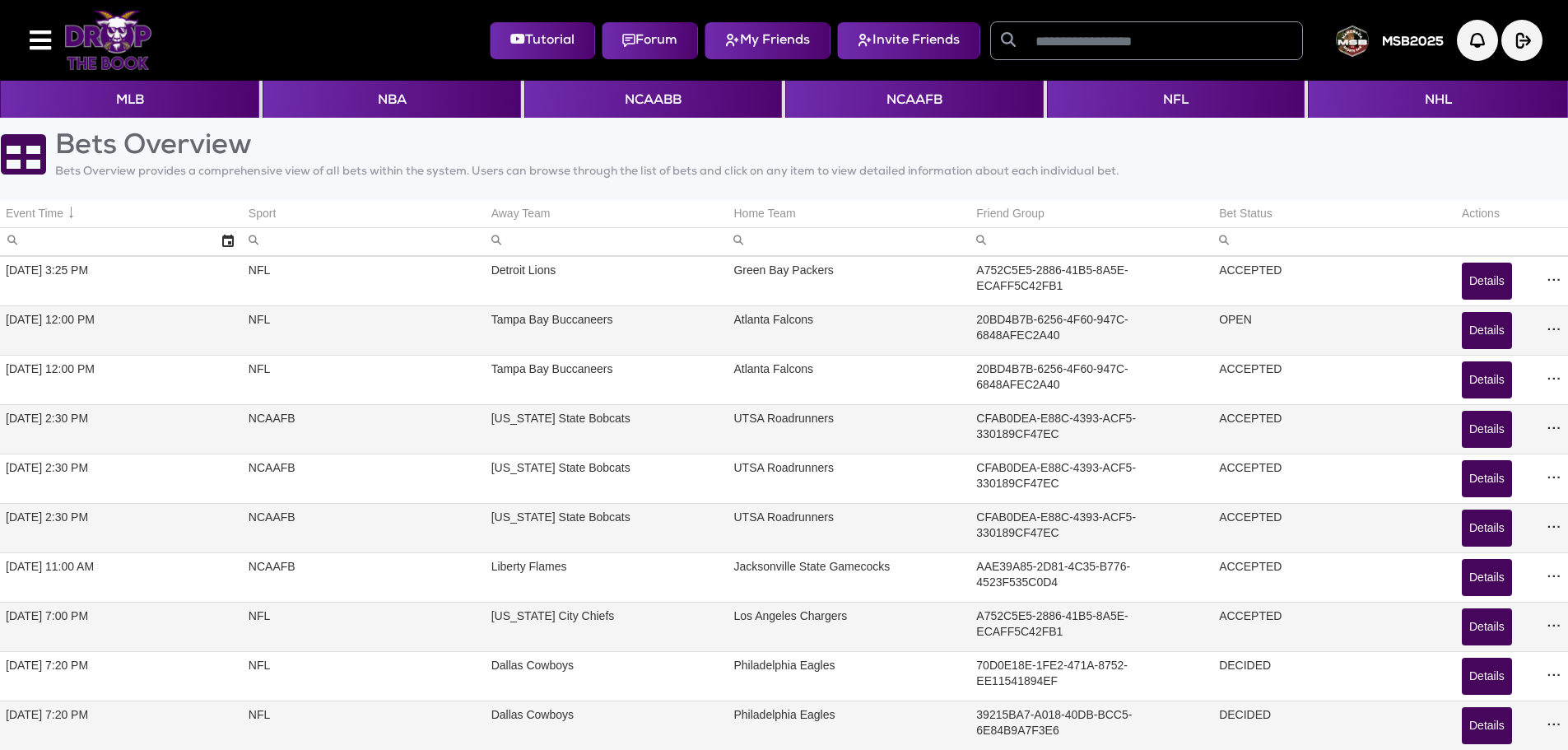
click at [1346, 31] on img at bounding box center [1352, 40] width 33 height 33
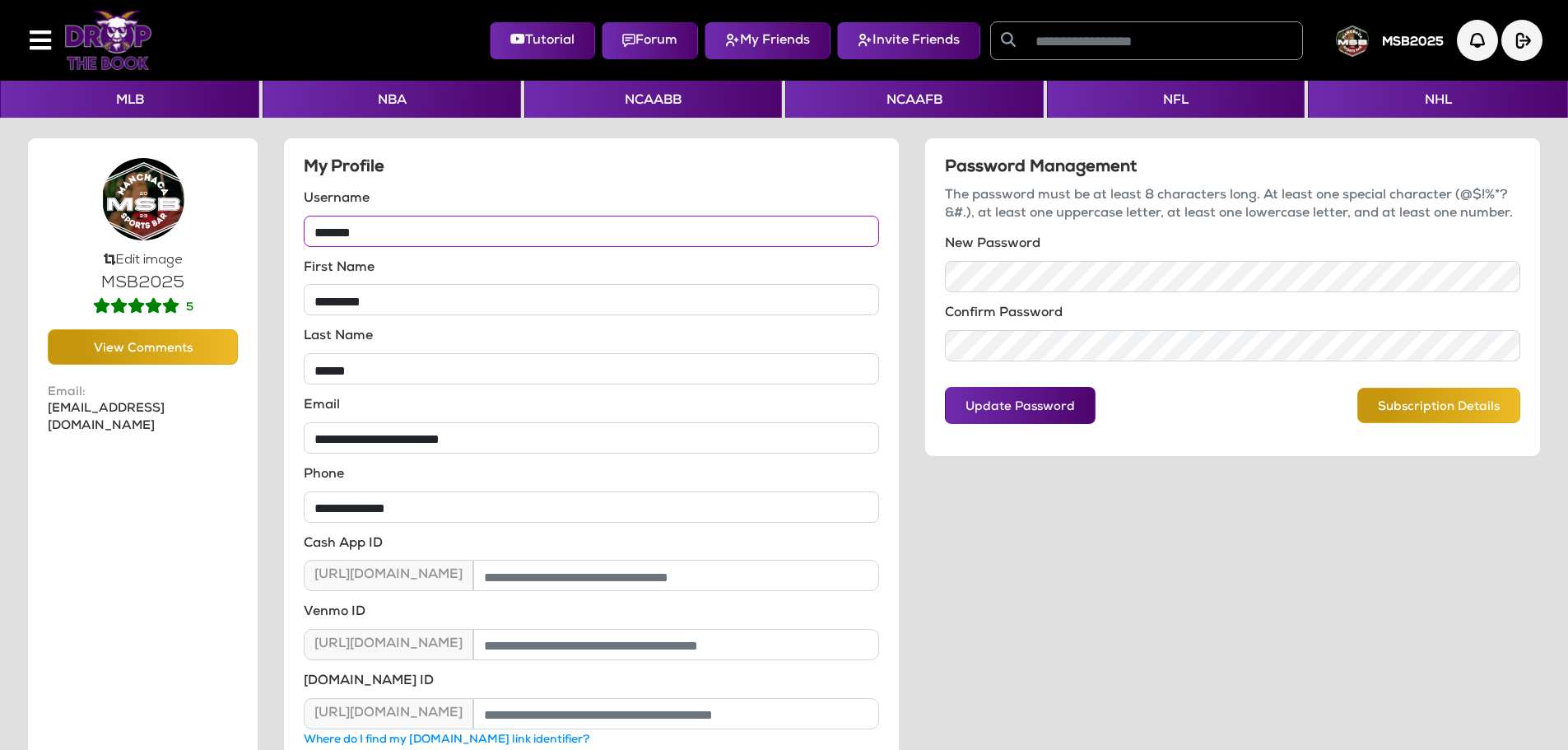
type input "**********"
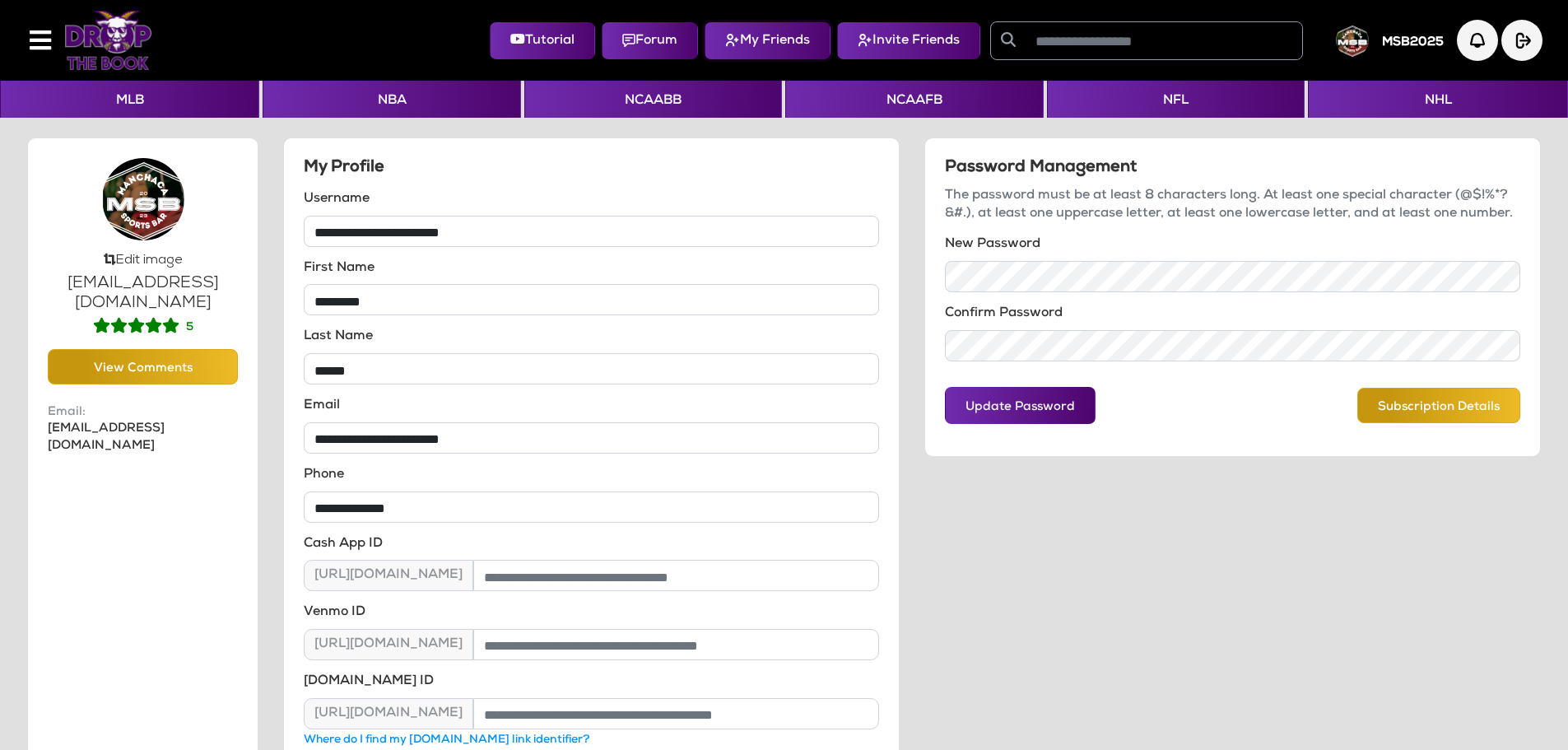
click at [737, 50] on button "My Friends" at bounding box center [767, 41] width 126 height 37
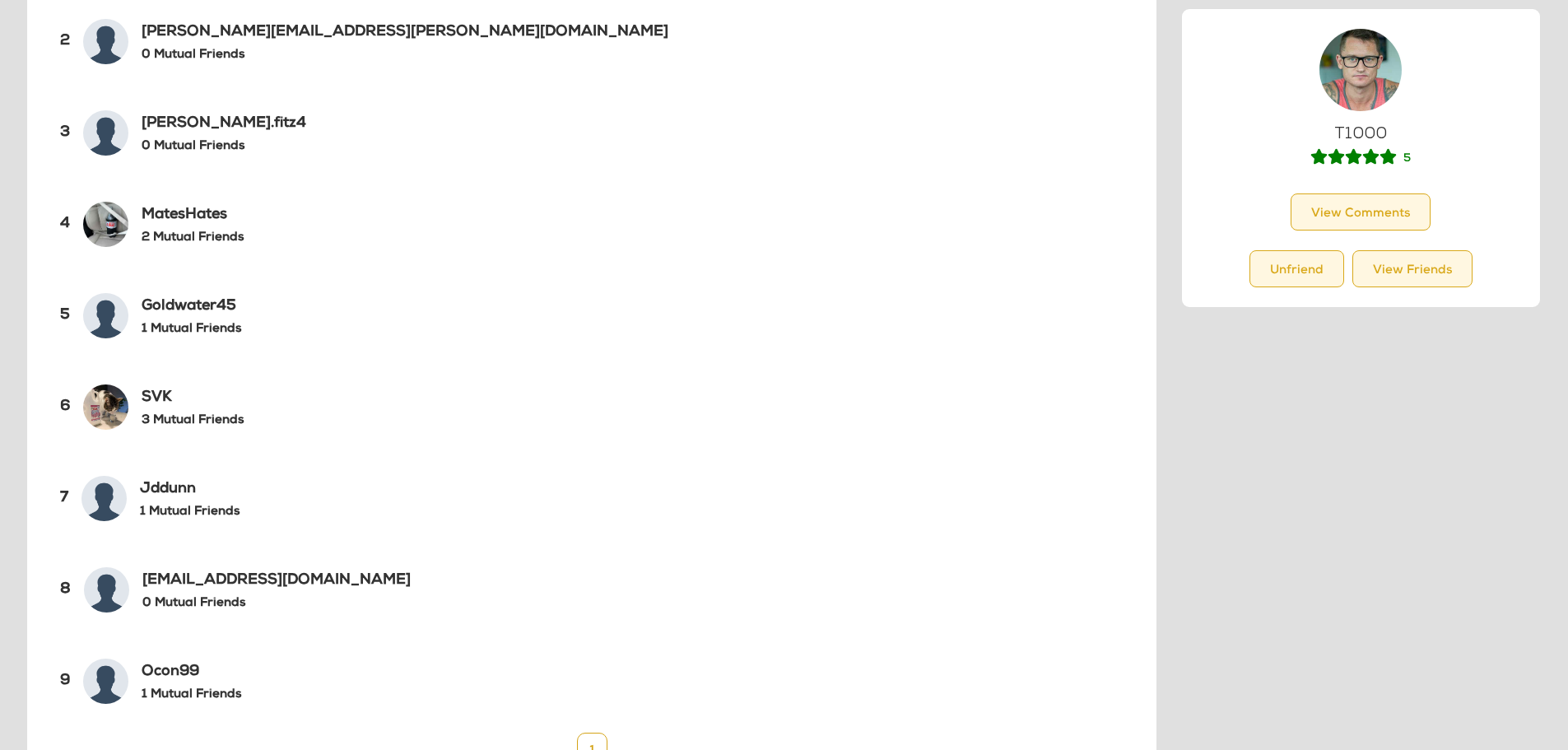
scroll to position [329, 0]
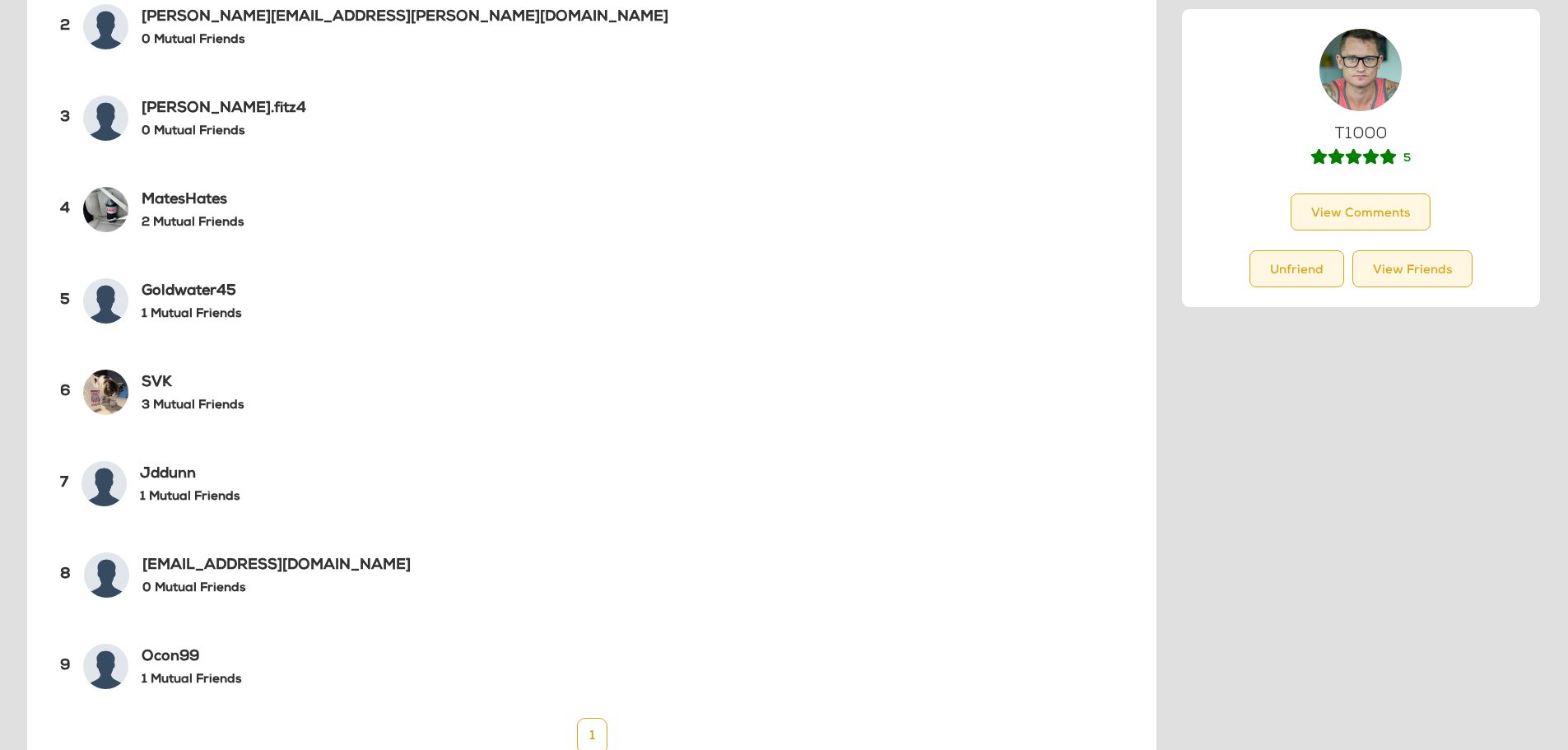
click at [166, 503] on h6 "1 Mutual Friends" at bounding box center [190, 497] width 99 height 15
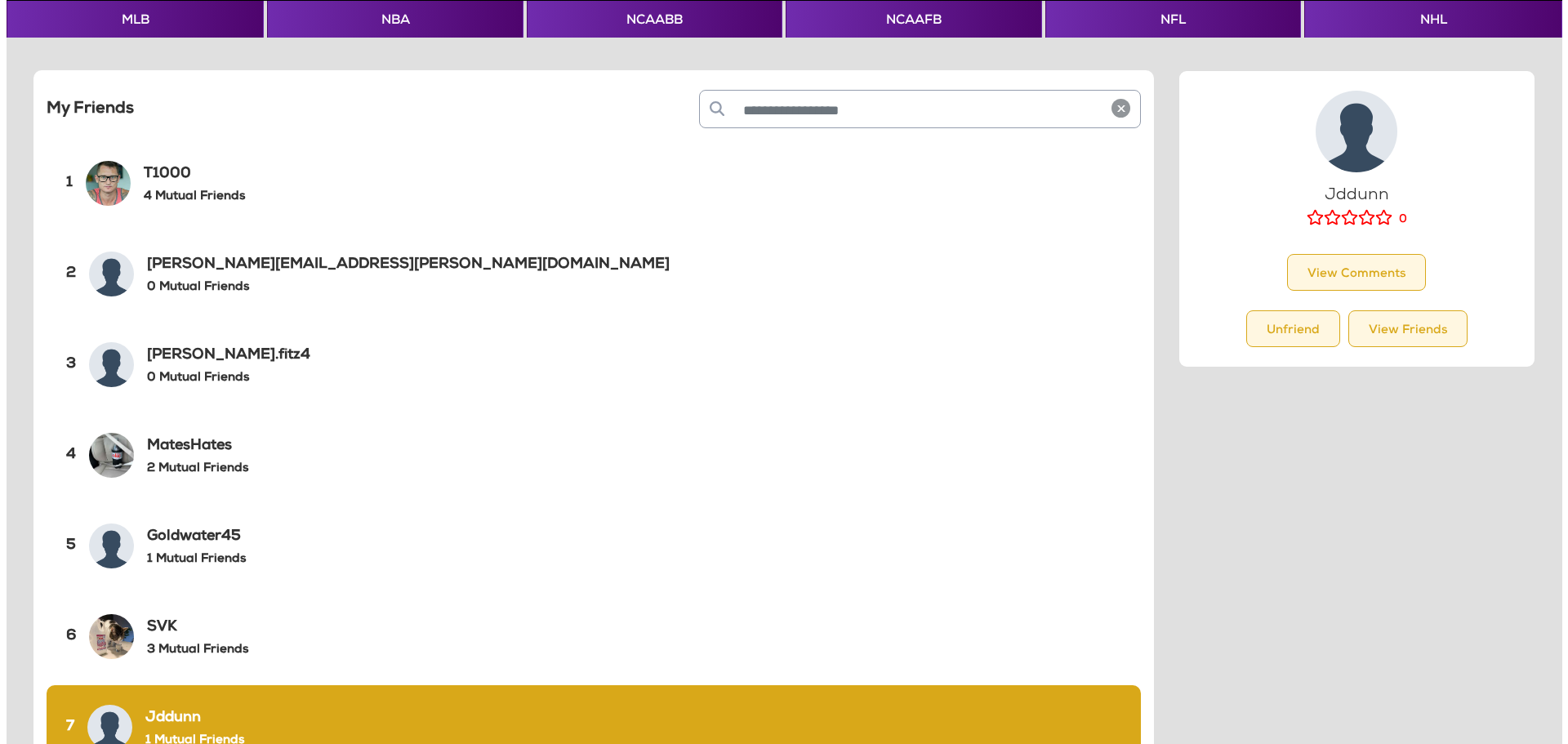
scroll to position [0, 0]
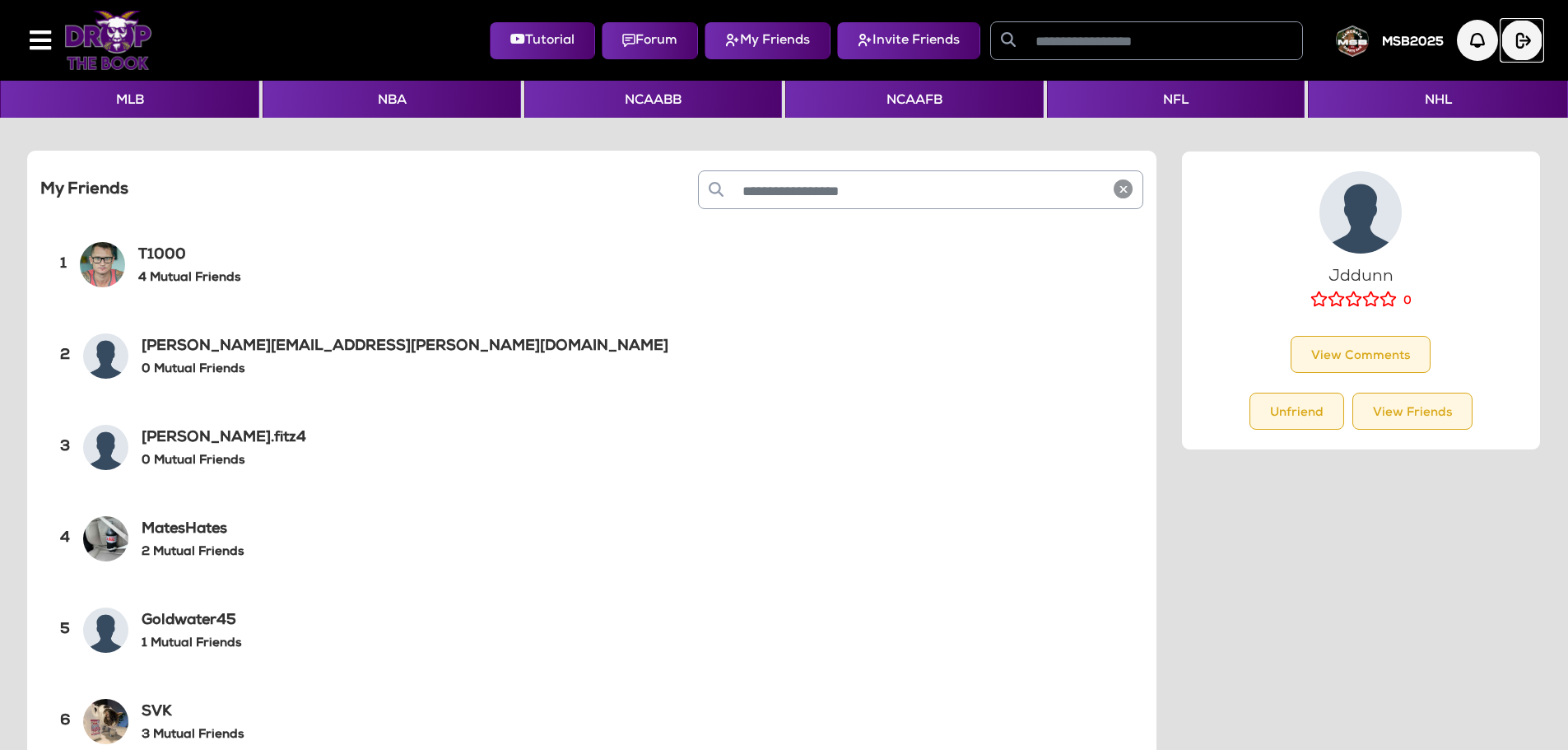
click at [1518, 33] on img "button" at bounding box center [1521, 40] width 41 height 41
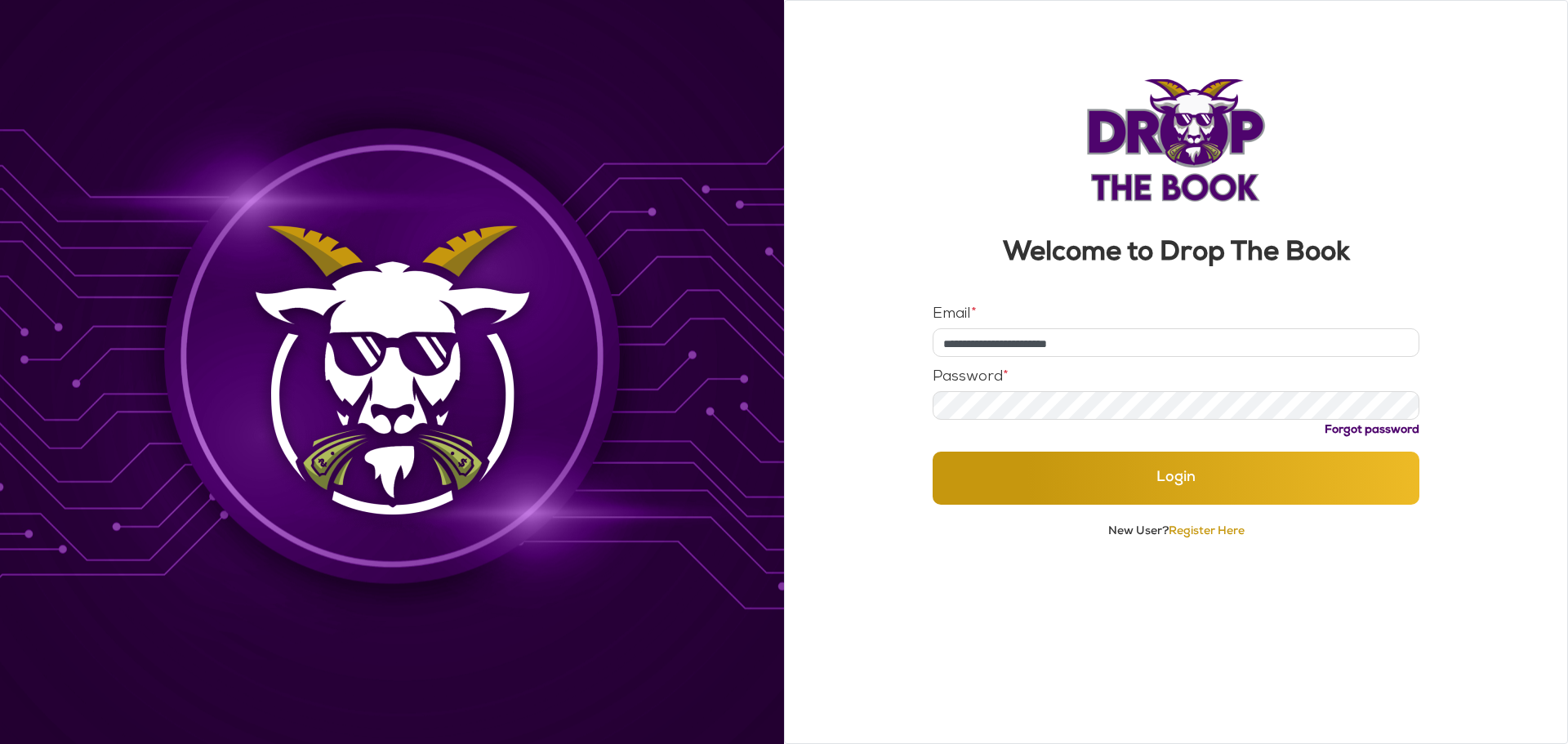
click at [1164, 340] on input "**********" at bounding box center [1177, 342] width 487 height 29
type input "**********"
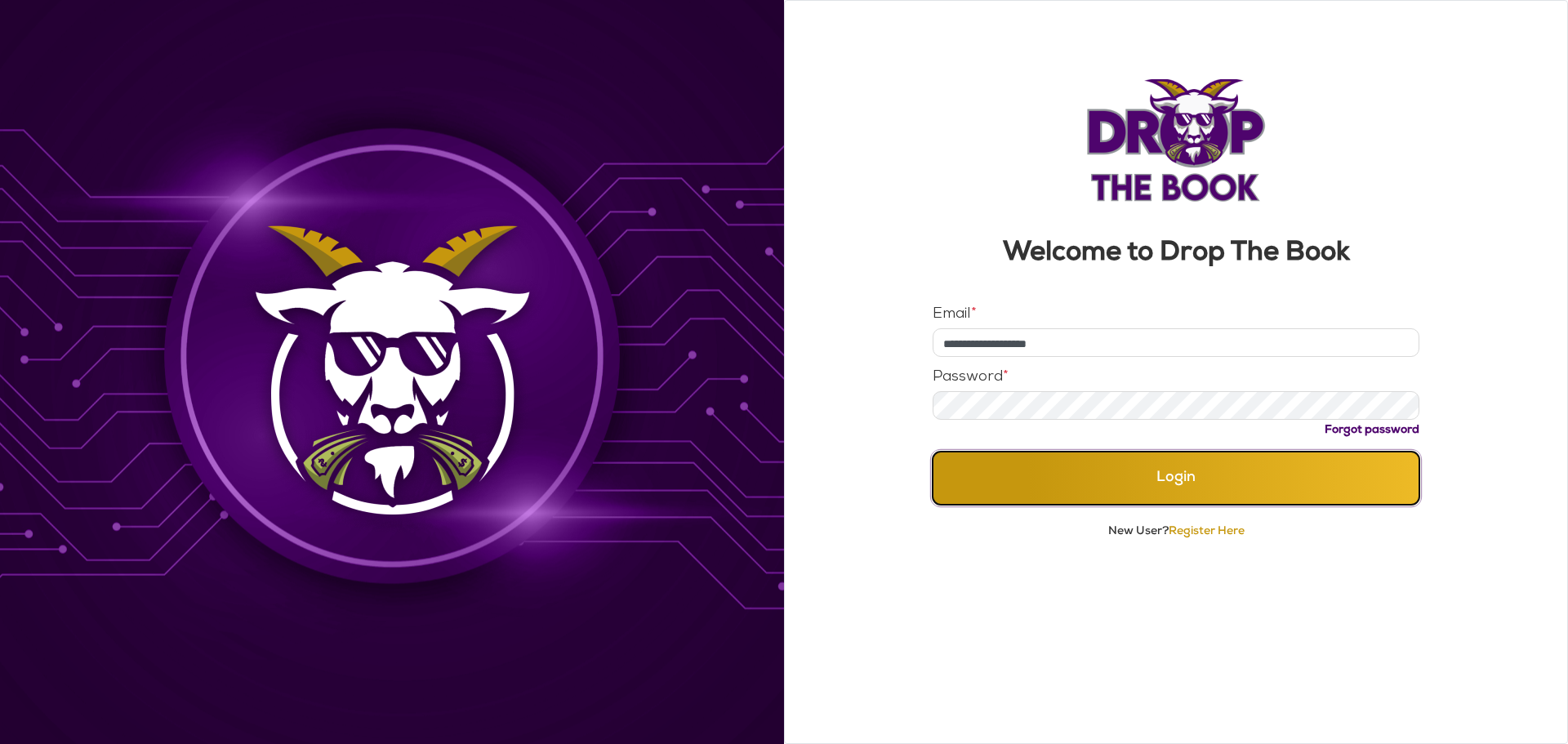
click at [1112, 486] on button "Login" at bounding box center [1177, 478] width 487 height 53
